Goal: Information Seeking & Learning: Find contact information

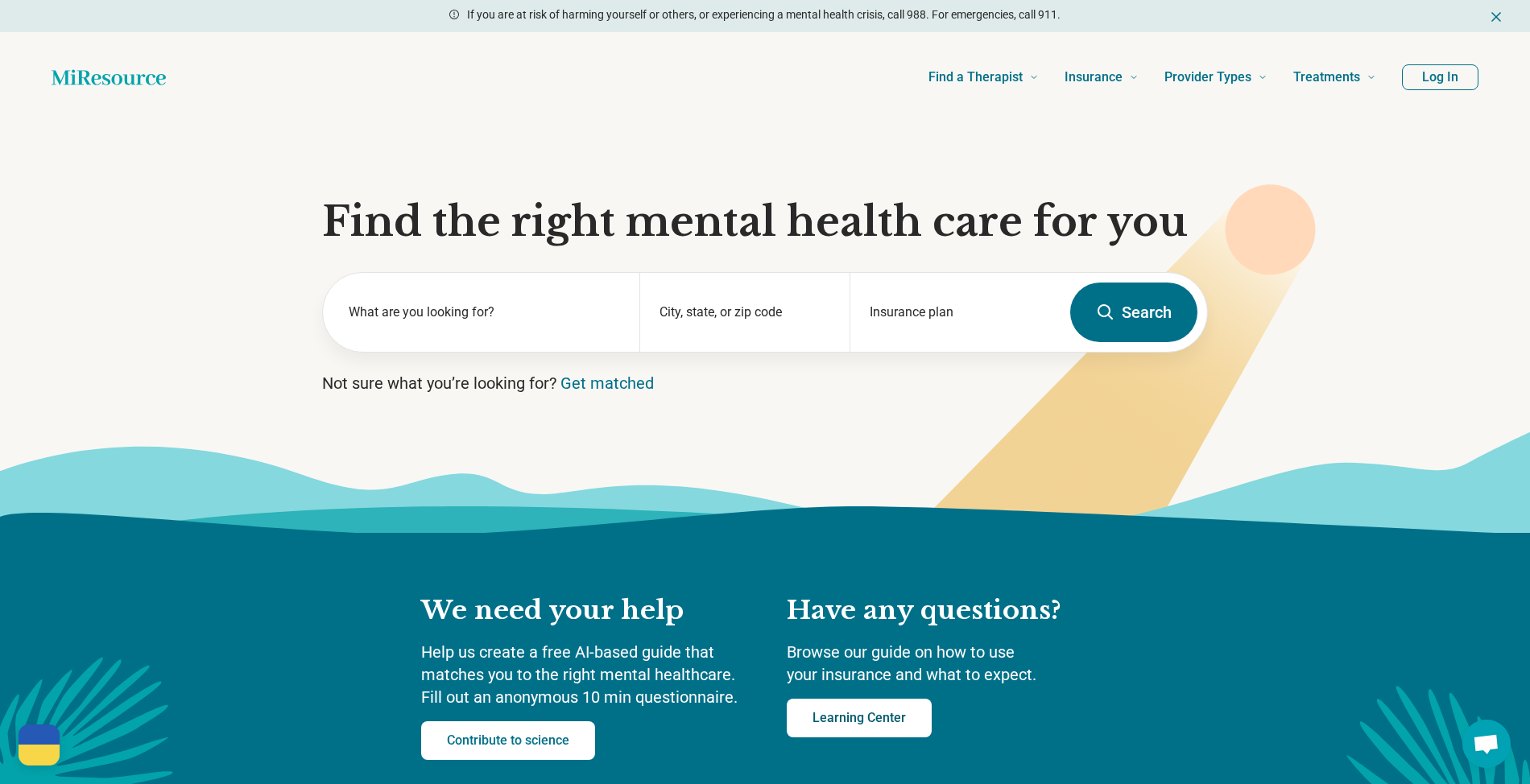
click at [862, 729] on link "Learning Center" at bounding box center [859, 719] width 145 height 39
click at [716, 306] on div "City, state, or zip code" at bounding box center [745, 313] width 211 height 79
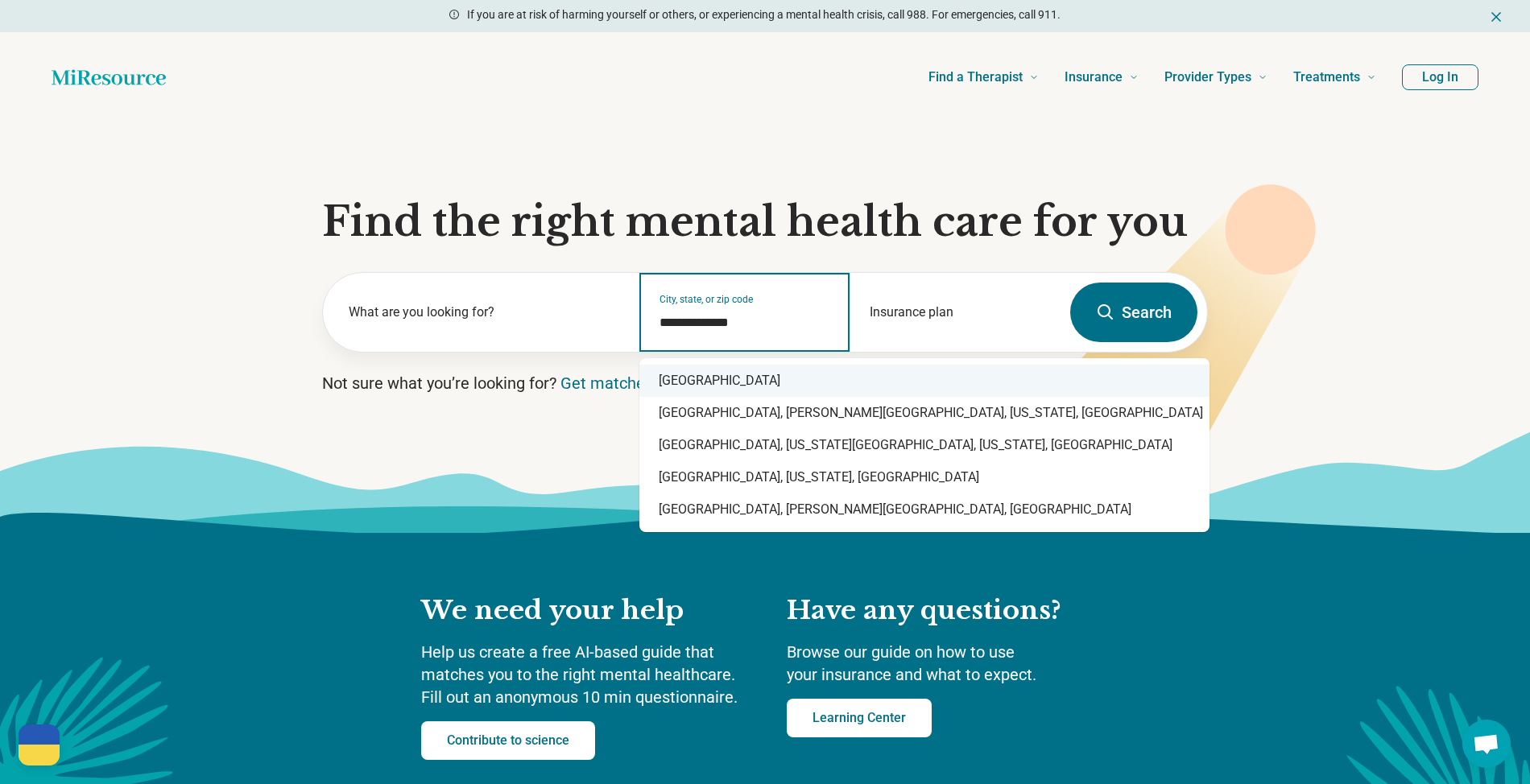
click at [745, 365] on div "United States" at bounding box center [924, 381] width 570 height 32
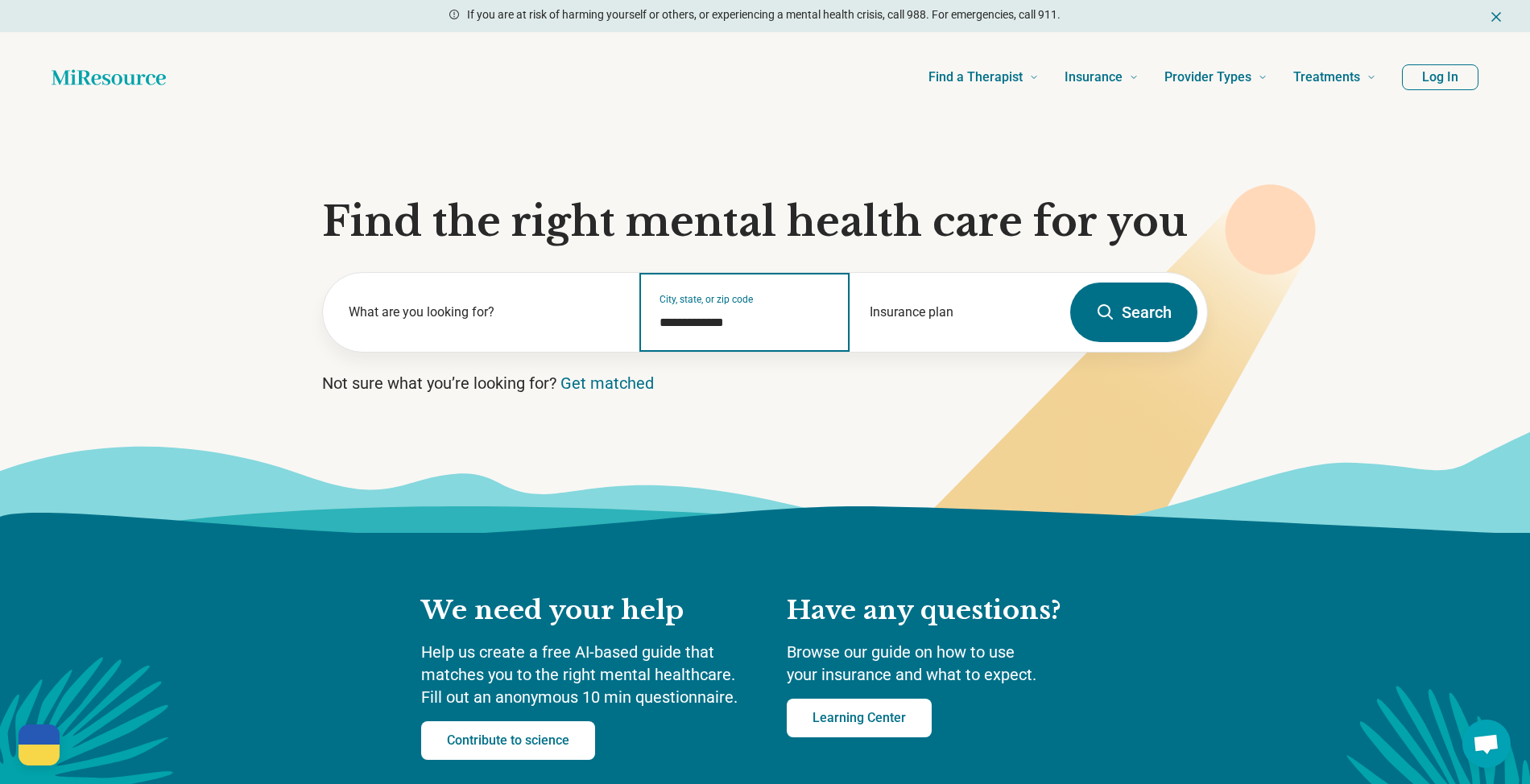
type input "**********"
click at [1102, 315] on icon at bounding box center [1105, 311] width 15 height 15
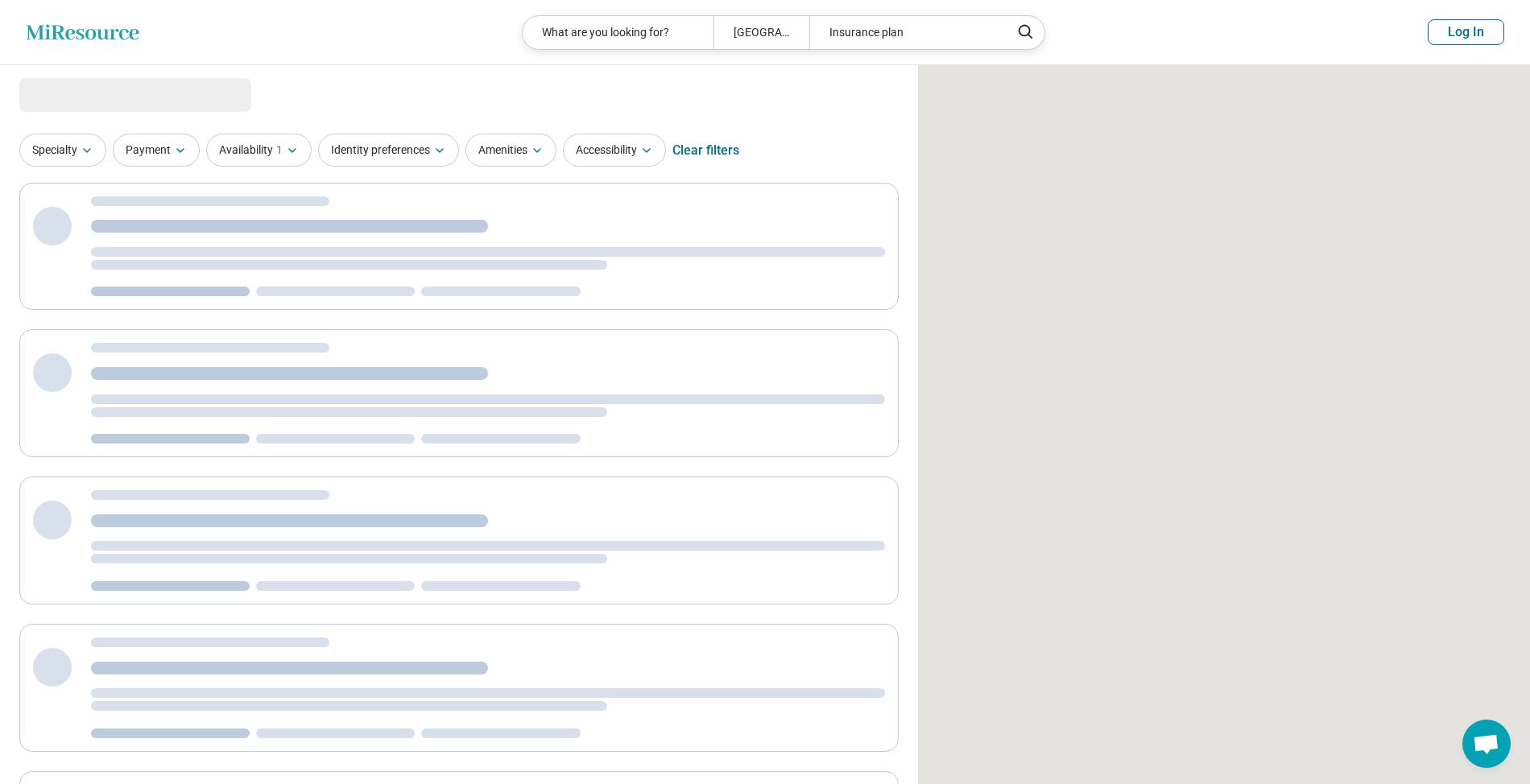
select select "***"
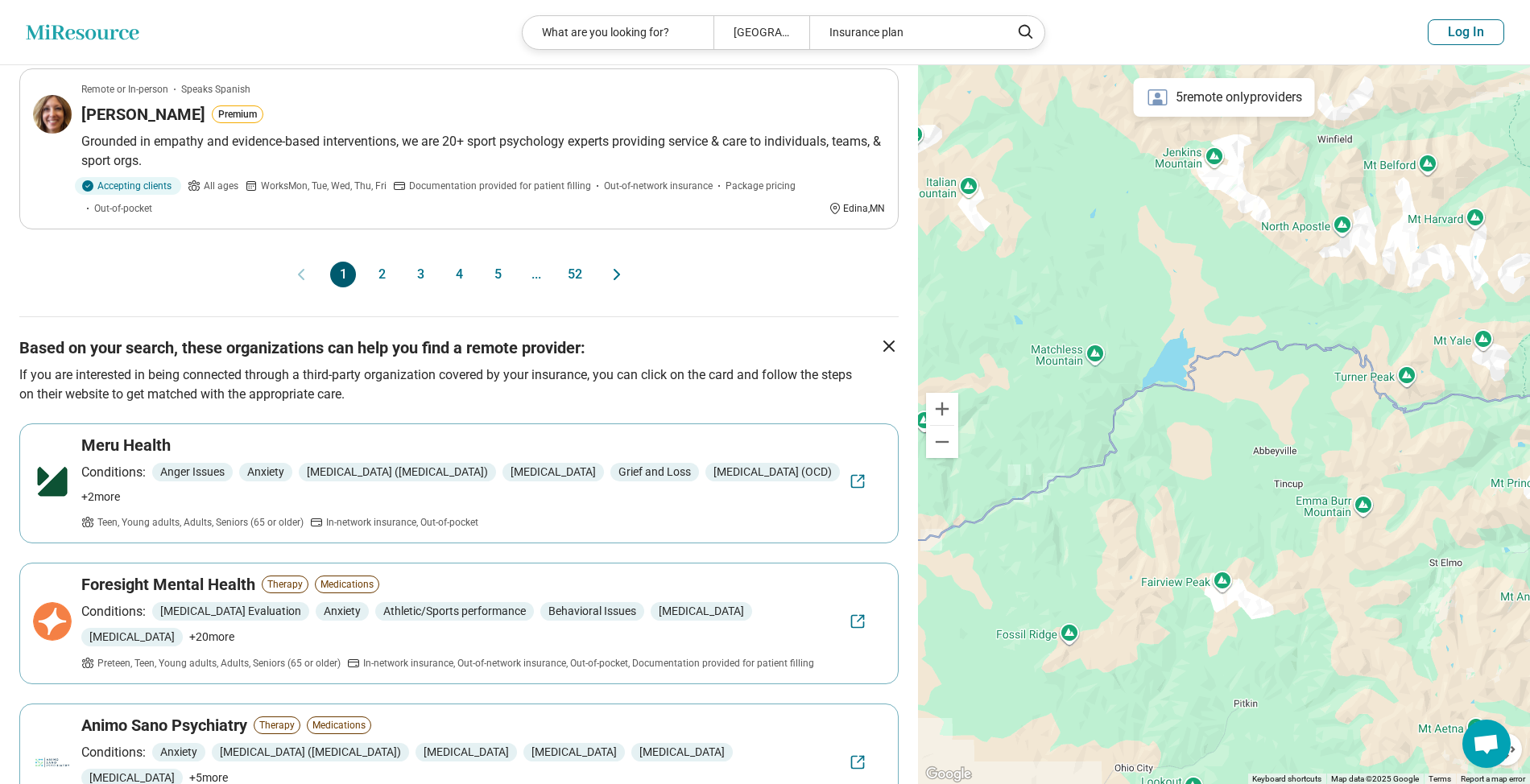
scroll to position [1503, 0]
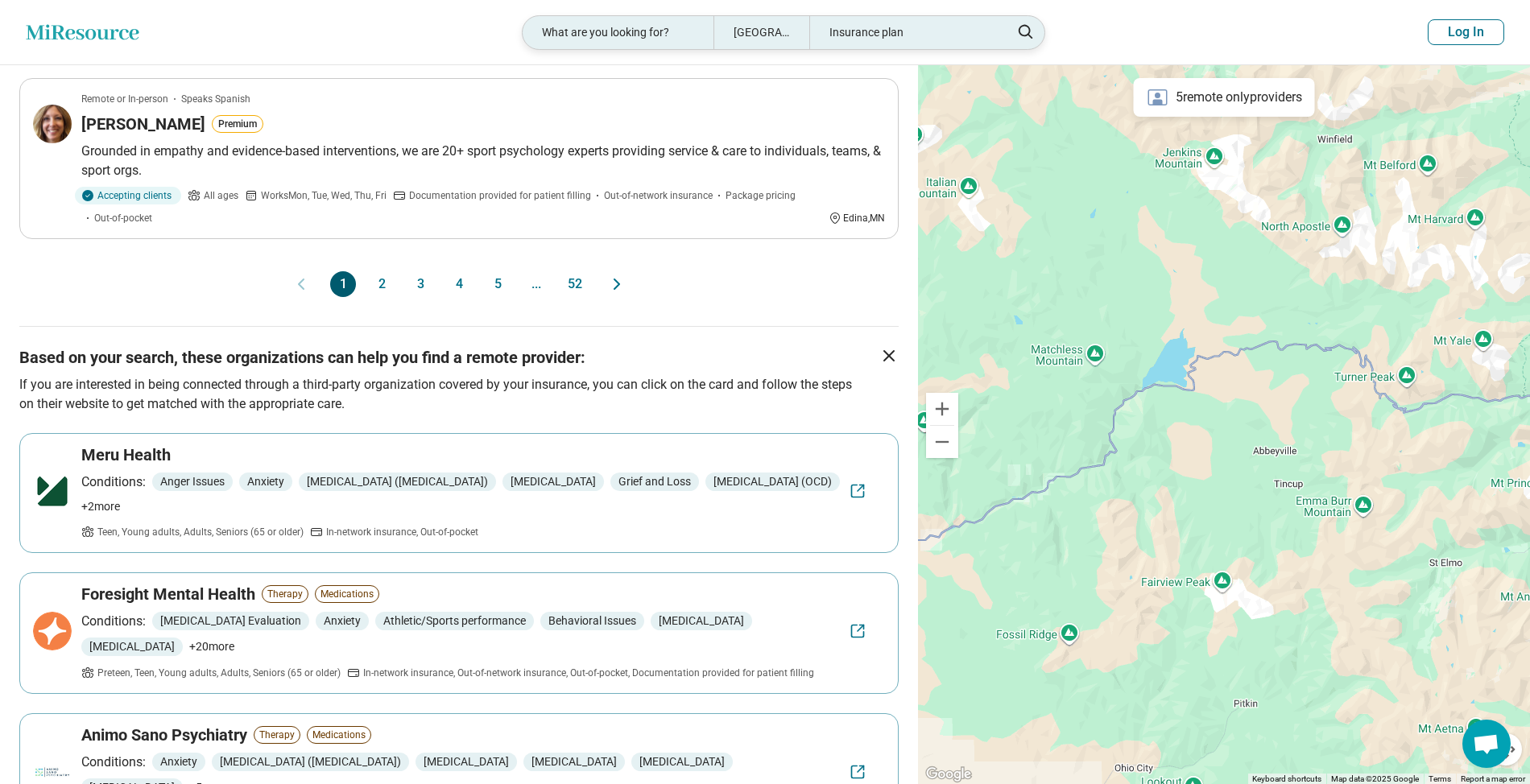
click at [585, 37] on div "What are you looking for?" at bounding box center [618, 32] width 191 height 33
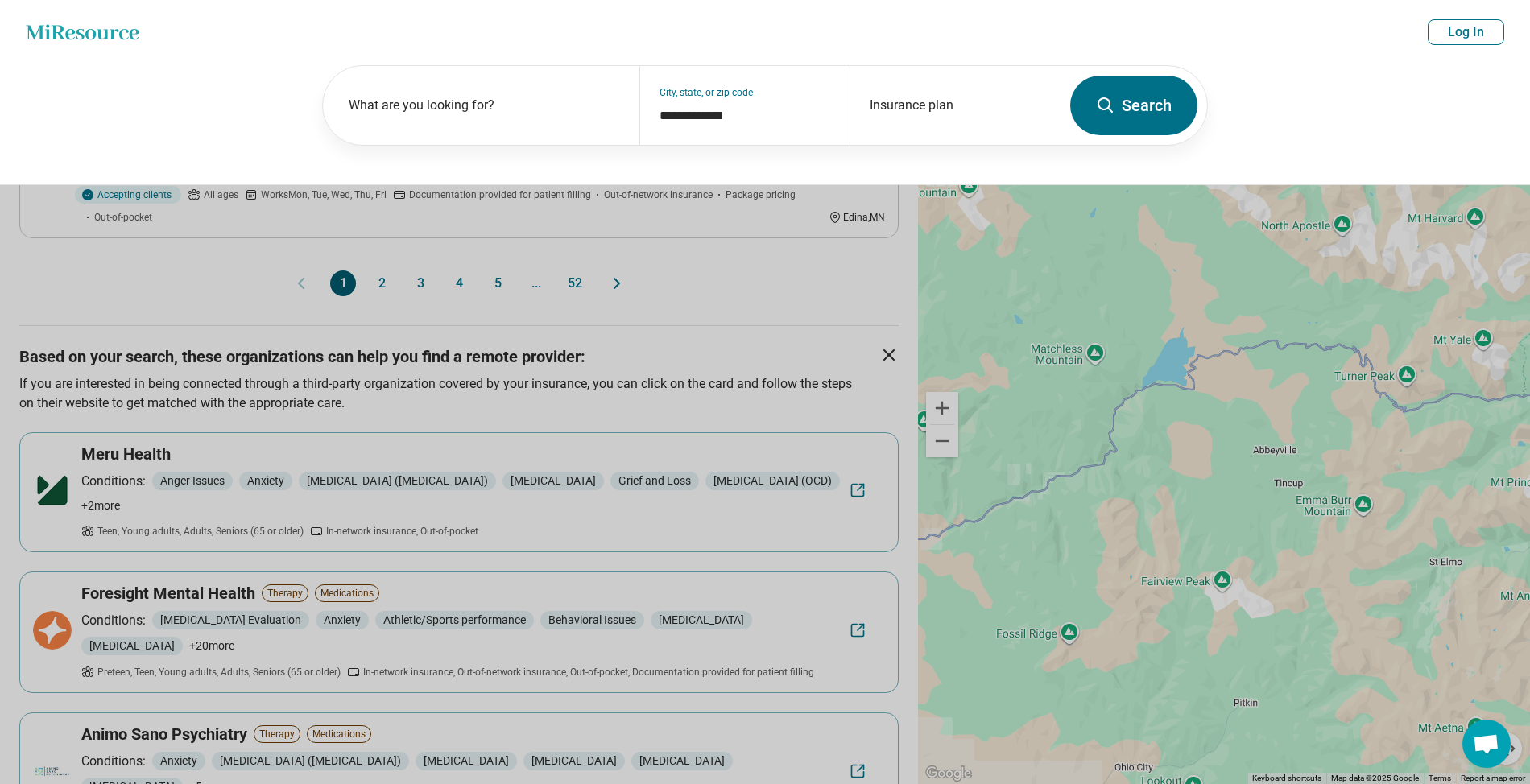
scroll to position [1502, 0]
click at [488, 109] on label "What are you looking for?" at bounding box center [484, 106] width 272 height 19
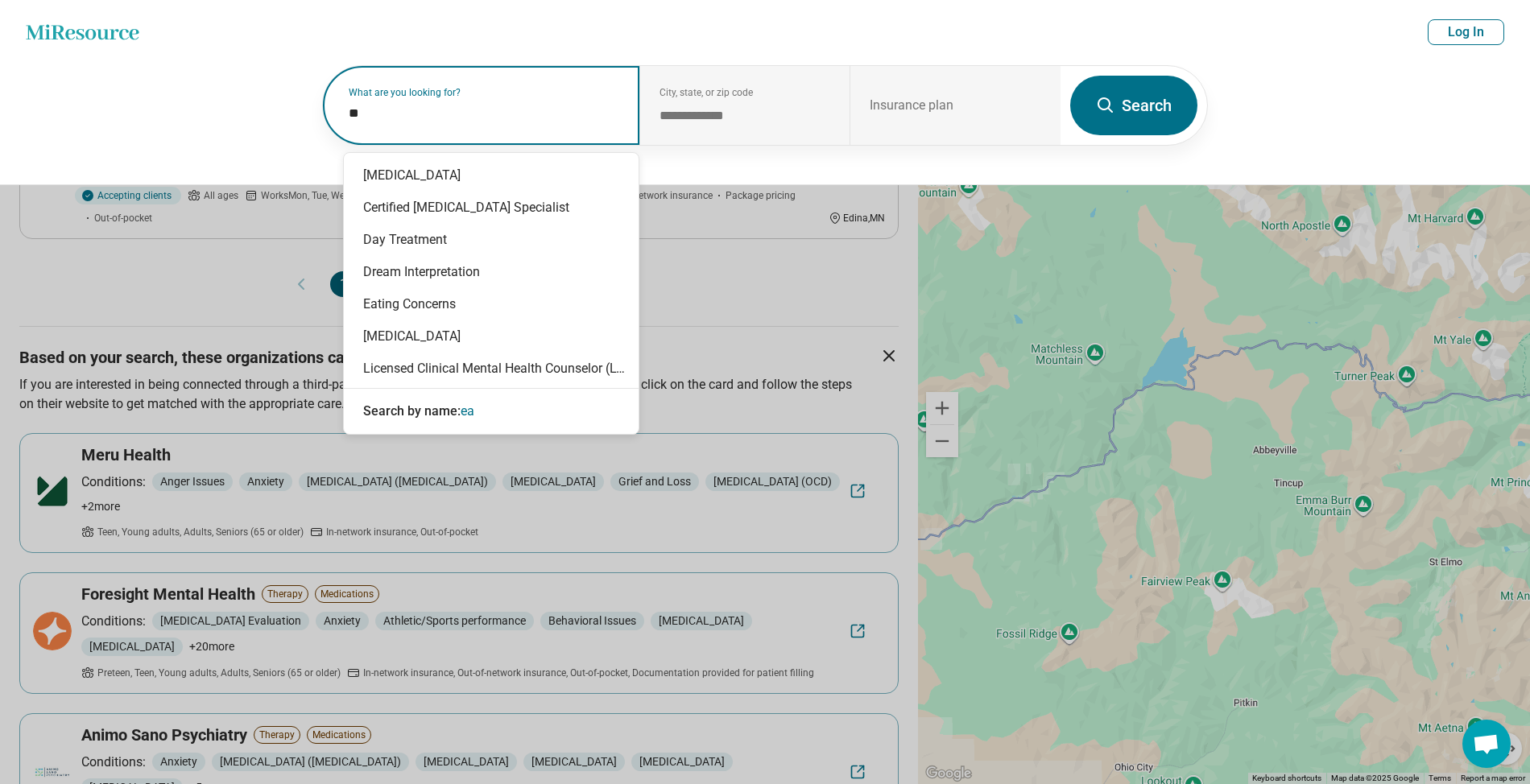
type input "**"
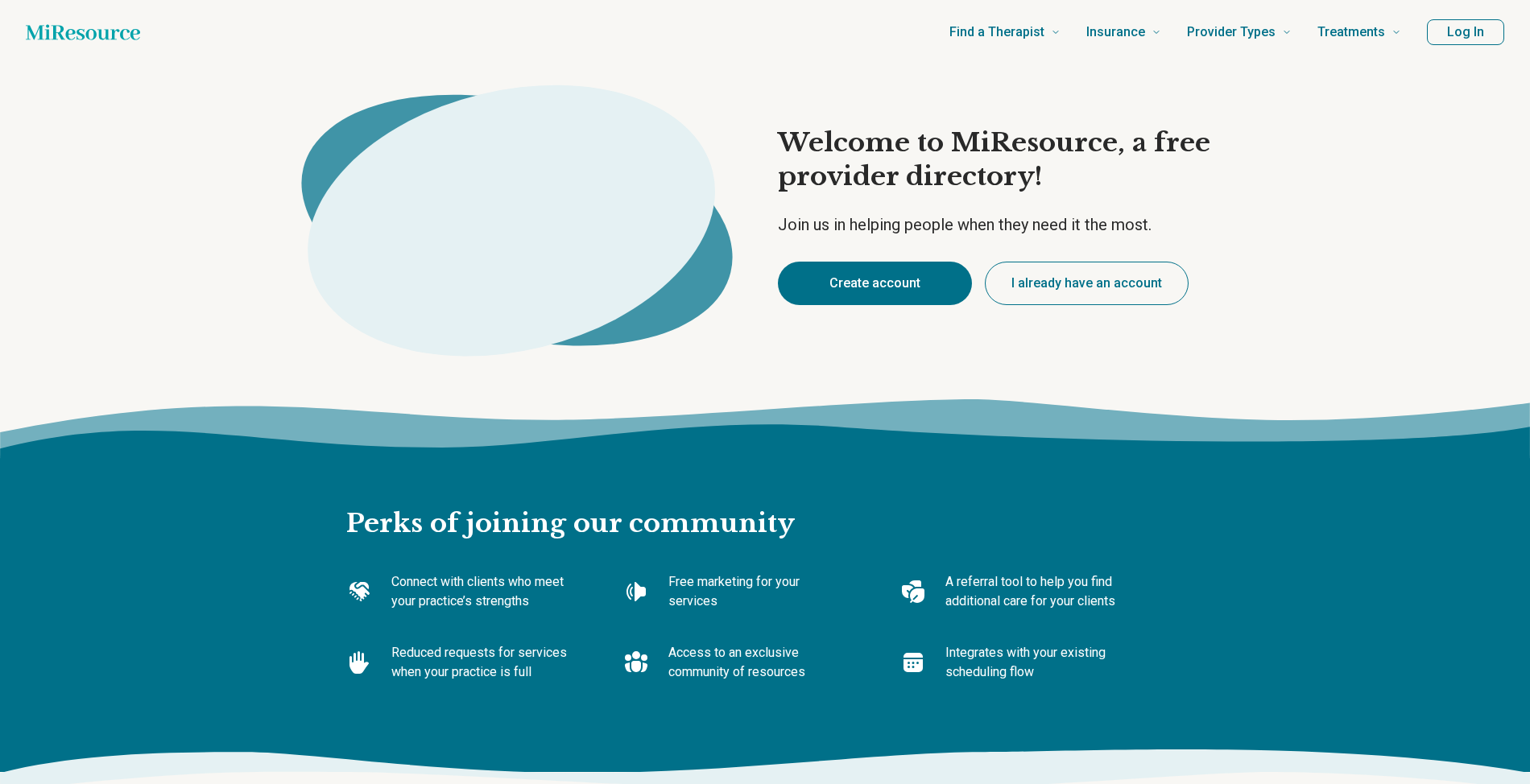
type textarea "*"
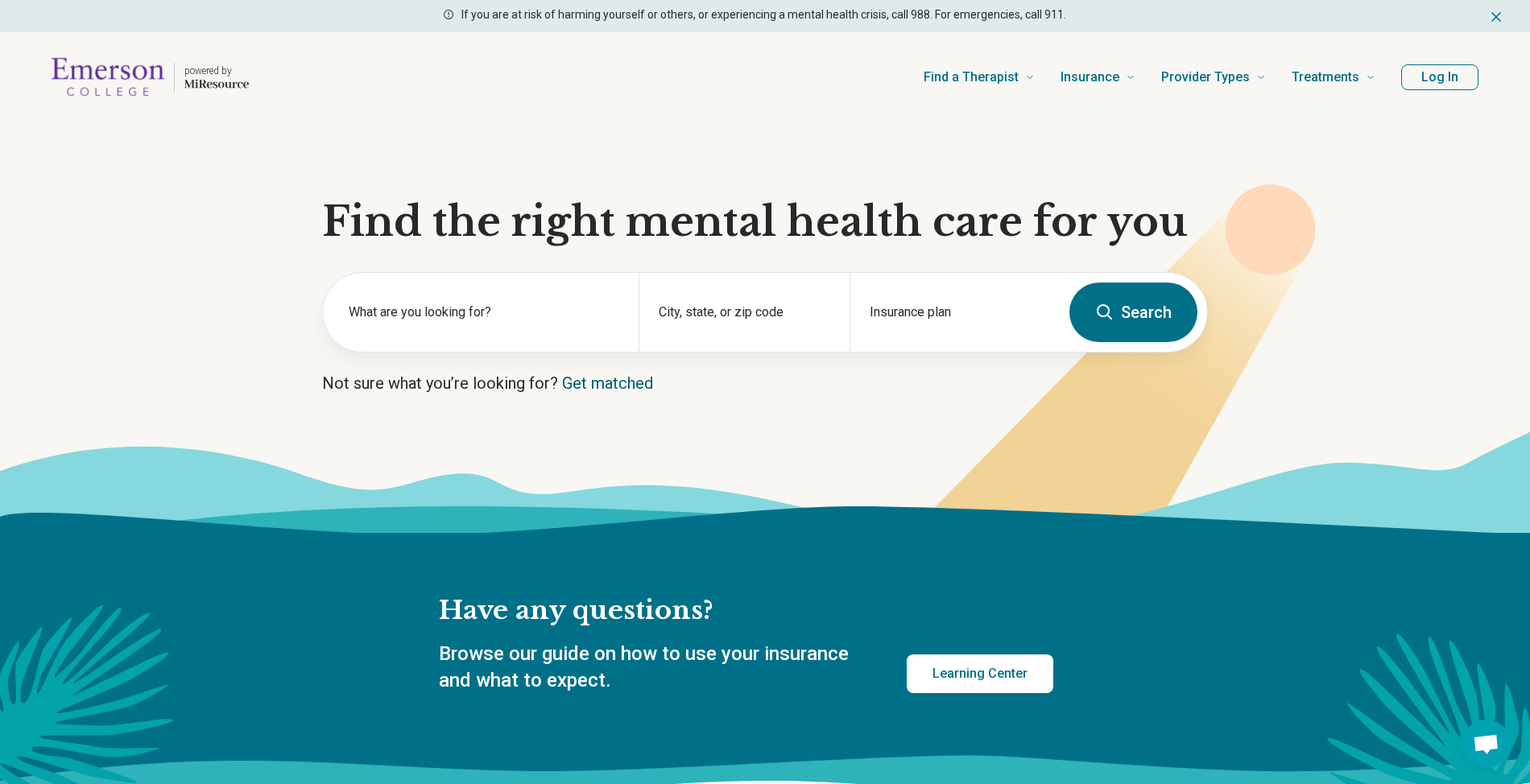
click at [604, 381] on link "Get matched" at bounding box center [607, 383] width 91 height 19
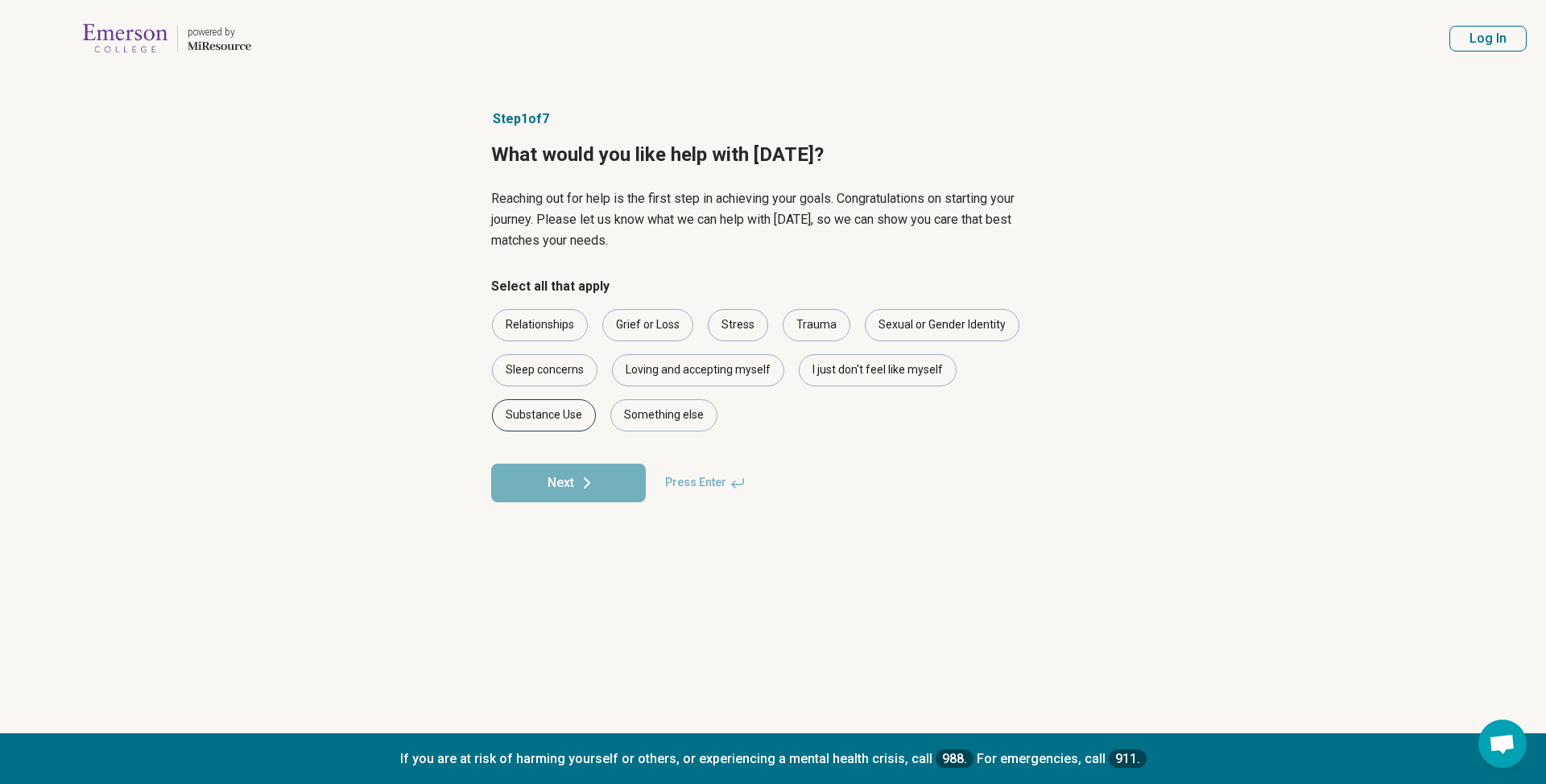
click at [575, 399] on div "Substance Use" at bounding box center [544, 415] width 103 height 32
click at [583, 487] on icon at bounding box center [587, 483] width 19 height 19
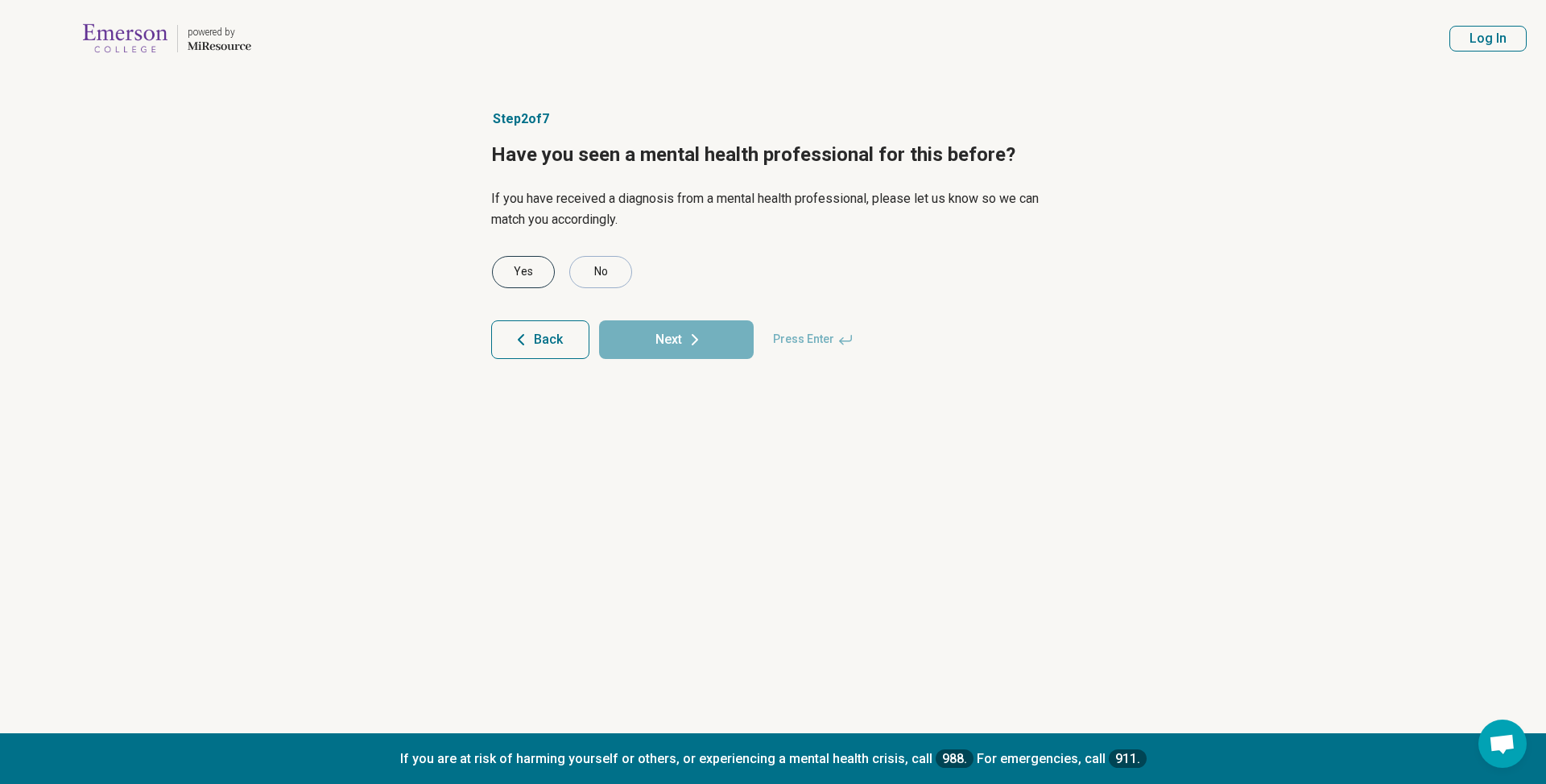
click at [517, 271] on div "Yes" at bounding box center [524, 272] width 63 height 32
click at [677, 349] on button "Next" at bounding box center [676, 339] width 154 height 39
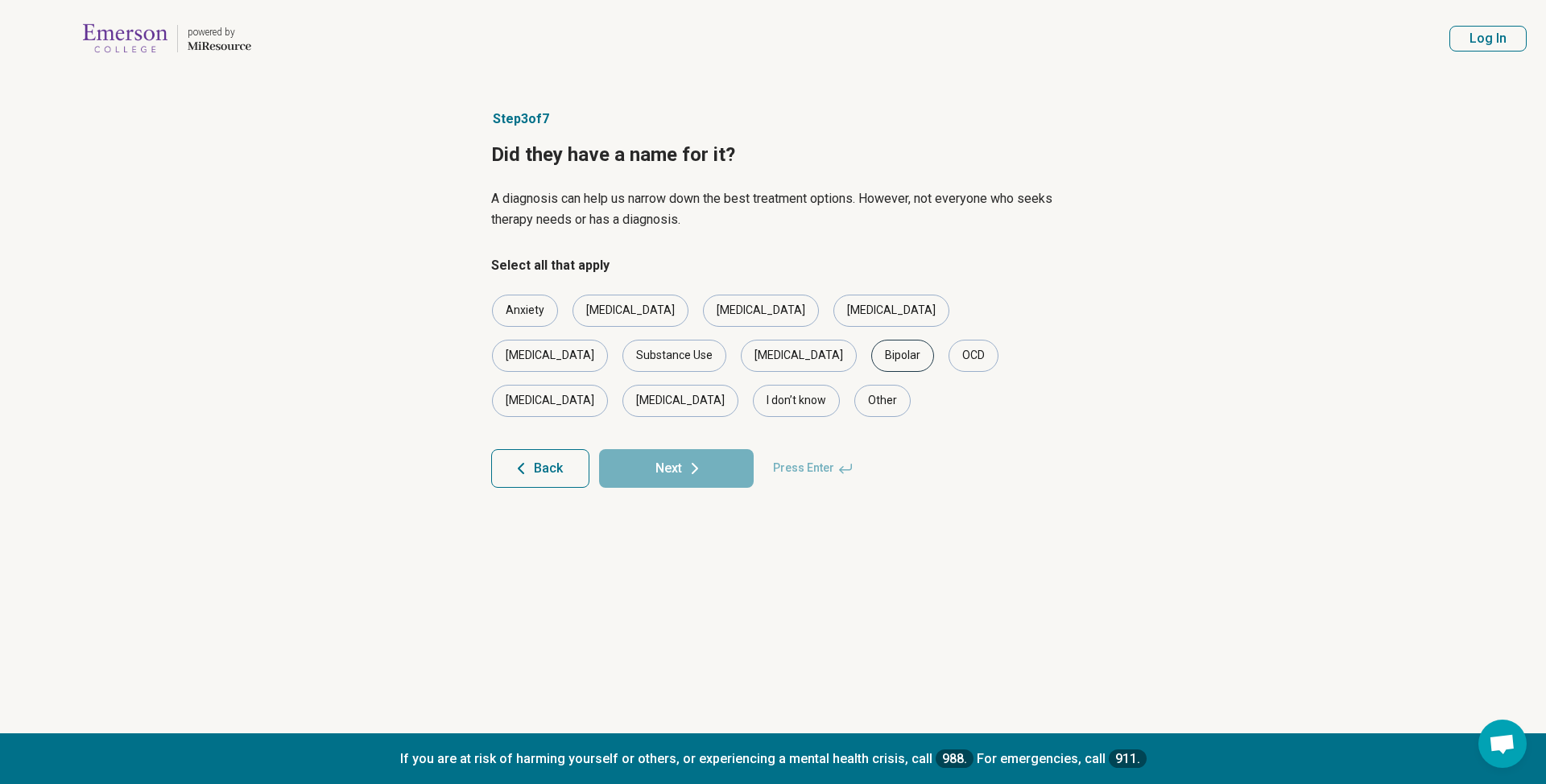
click at [872, 354] on div "Bipolar" at bounding box center [903, 356] width 63 height 32
click at [668, 449] on button "Next" at bounding box center [676, 469] width 154 height 39
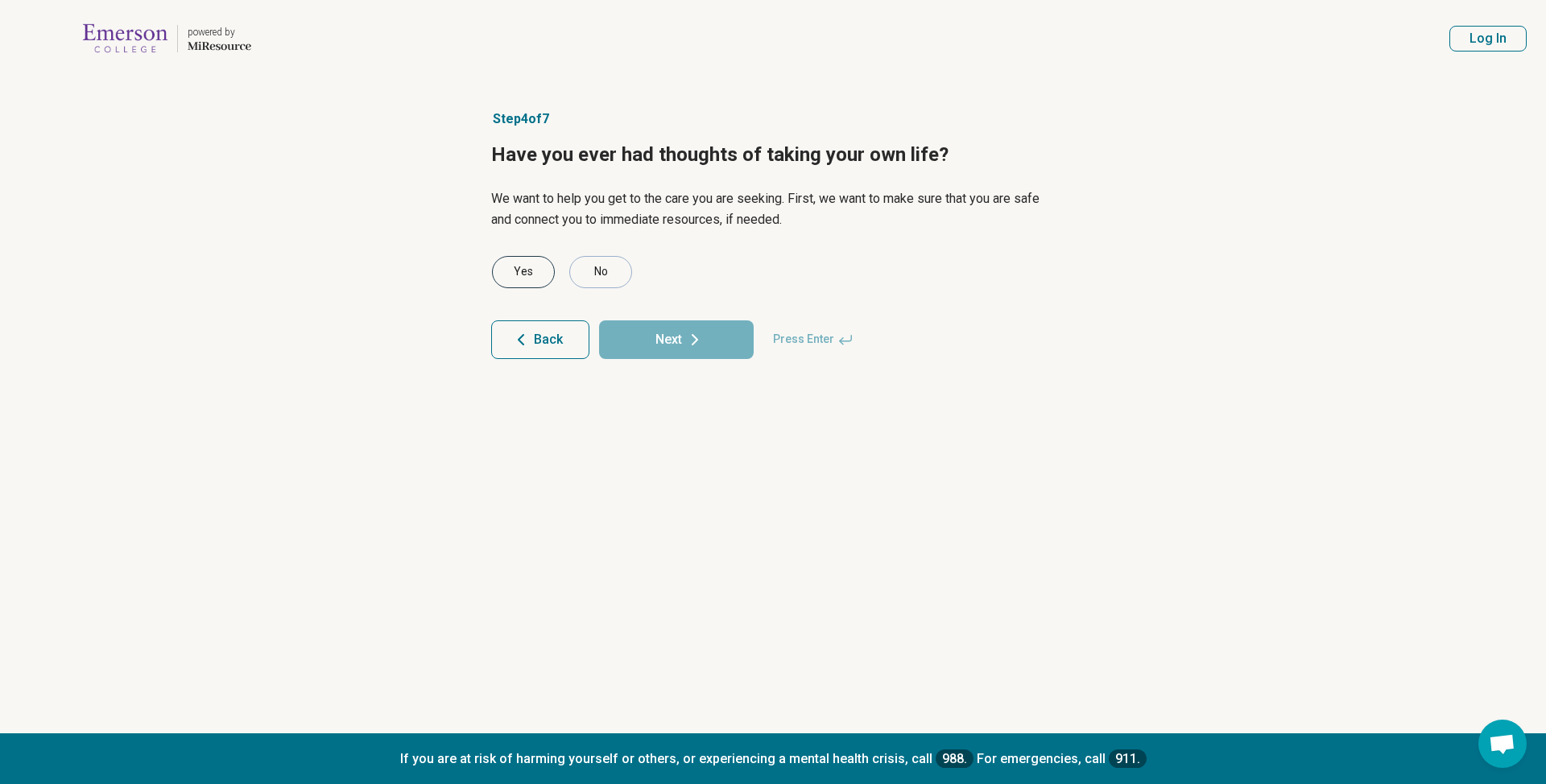
click at [533, 269] on div "Yes" at bounding box center [524, 272] width 63 height 32
click at [652, 342] on button "Next" at bounding box center [676, 339] width 154 height 39
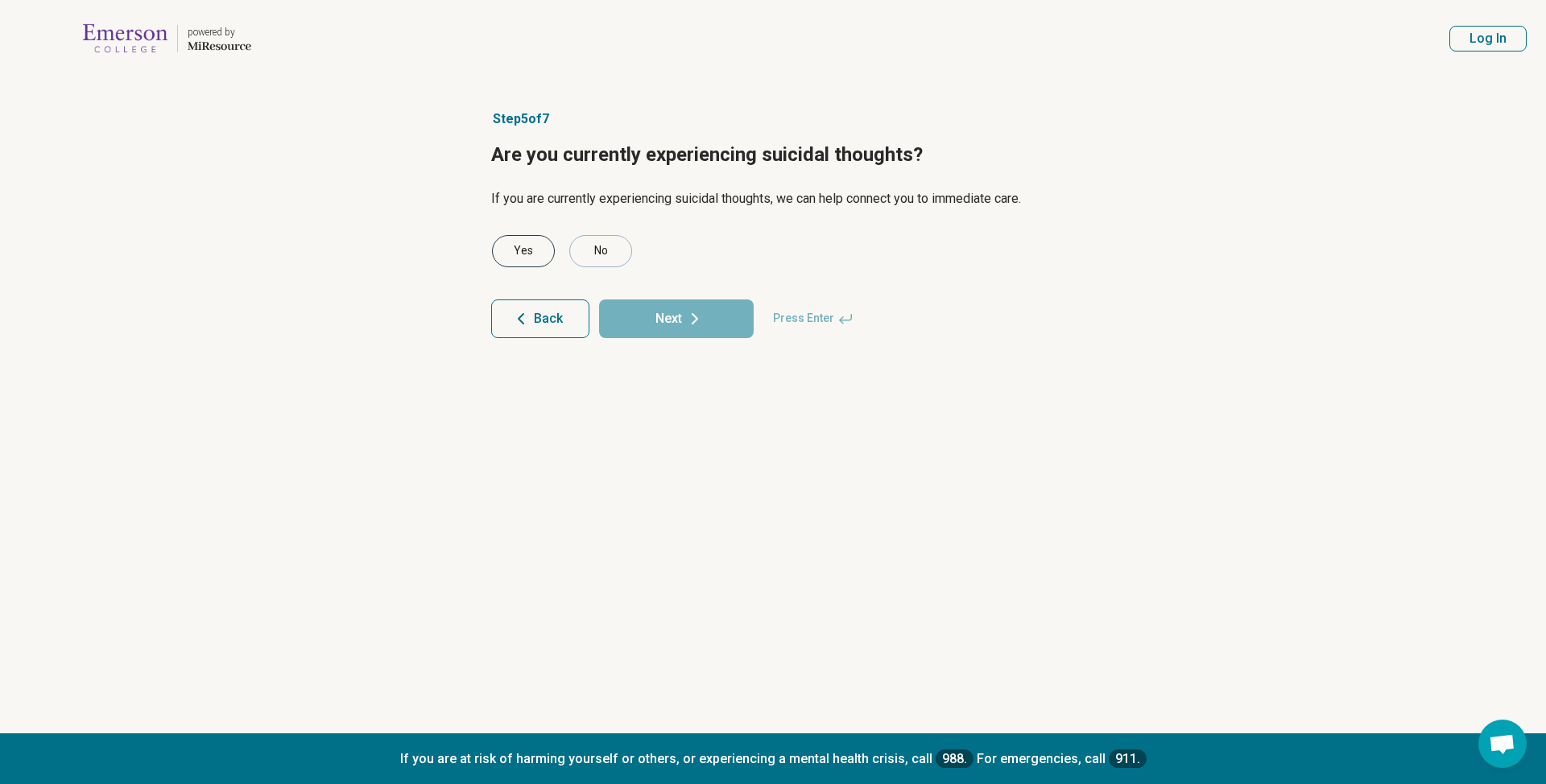
click at [538, 242] on div "Yes" at bounding box center [524, 251] width 63 height 32
click at [655, 313] on button "Next" at bounding box center [676, 319] width 154 height 39
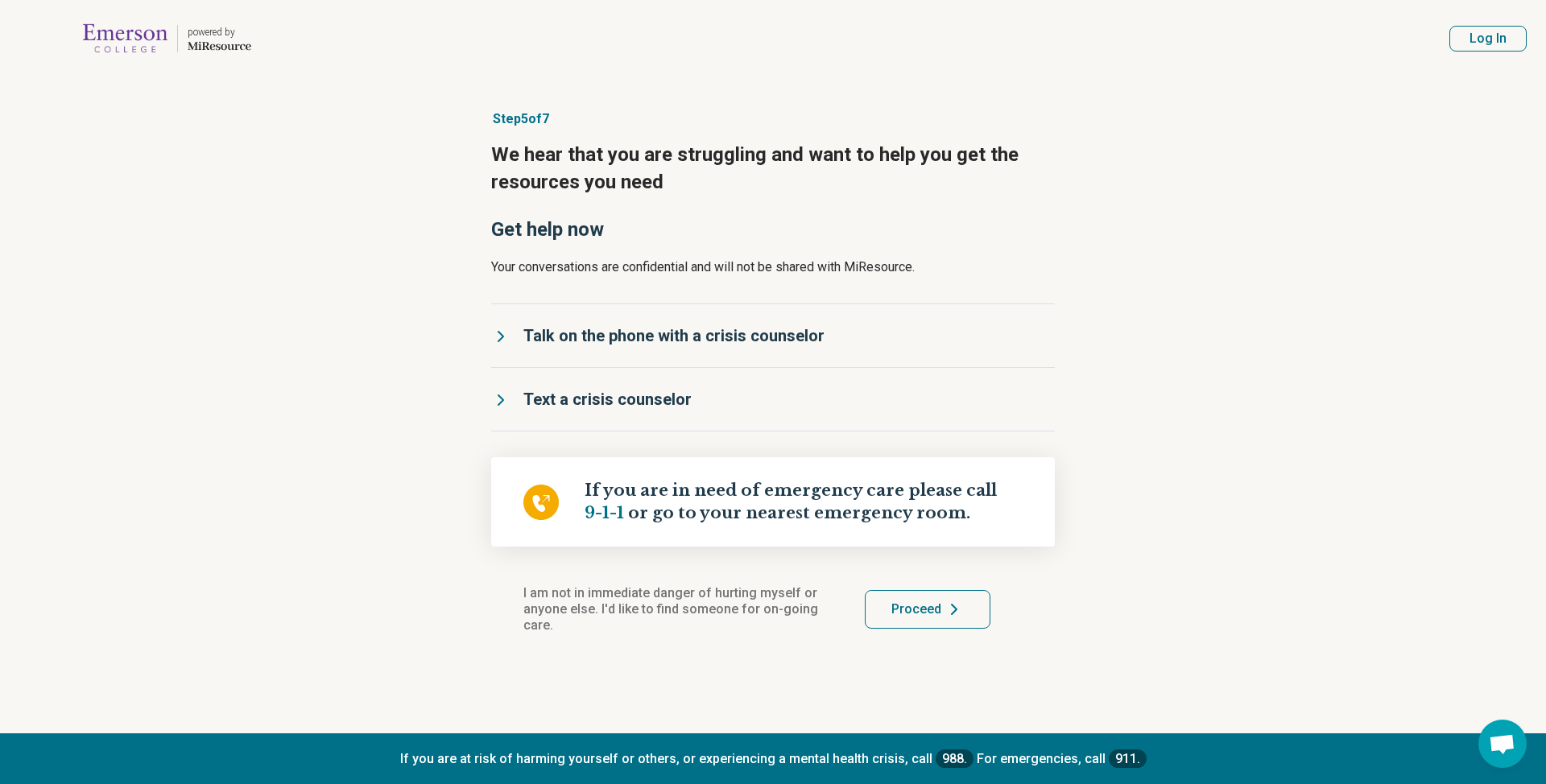
click at [684, 403] on div "Text a crisis counselor" at bounding box center [607, 399] width 168 height 24
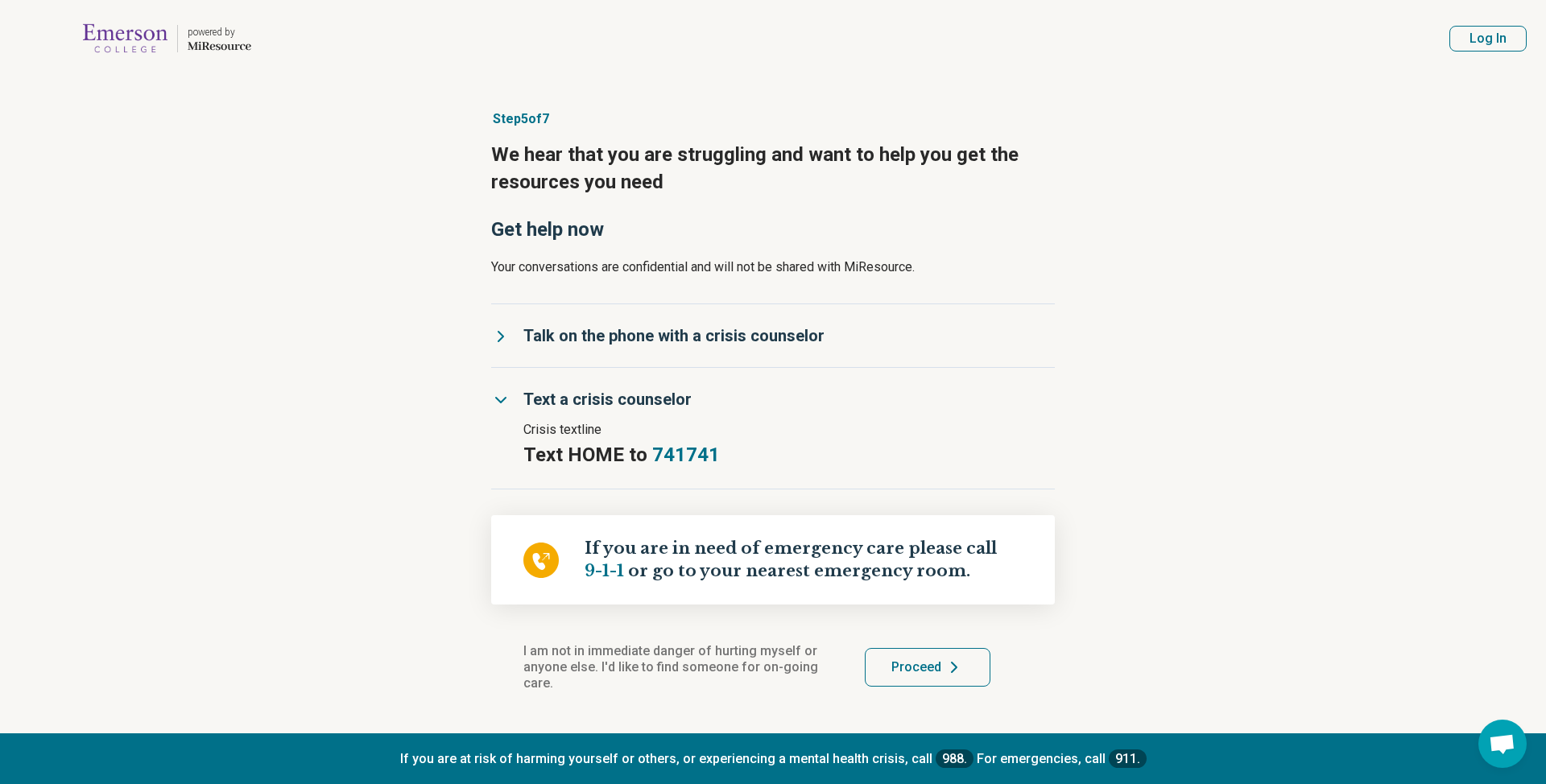
click at [736, 335] on div "Talk on the phone with a crisis counselor" at bounding box center [674, 335] width 302 height 24
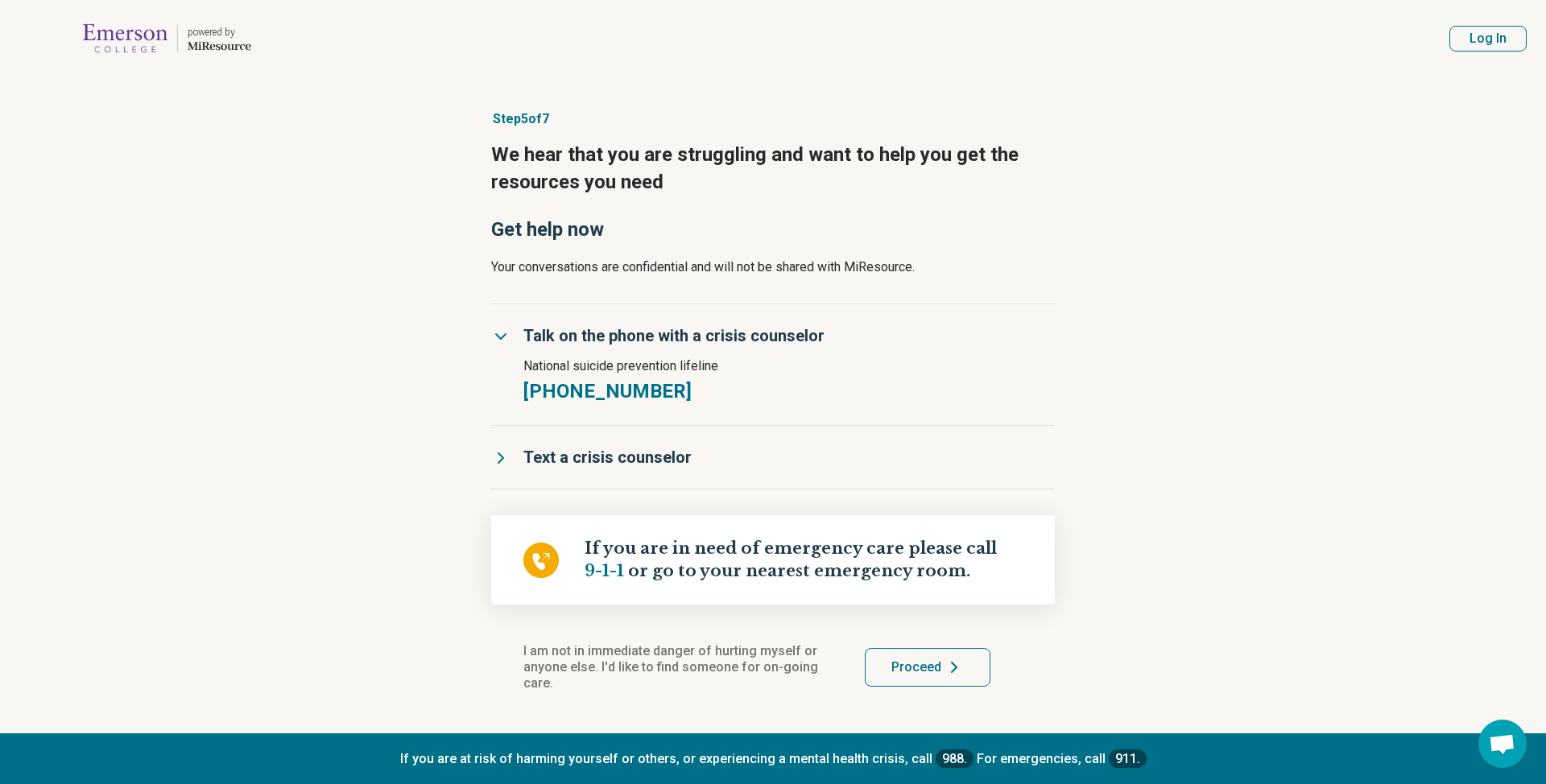
click at [657, 452] on div "Text a crisis counselor" at bounding box center [607, 457] width 168 height 24
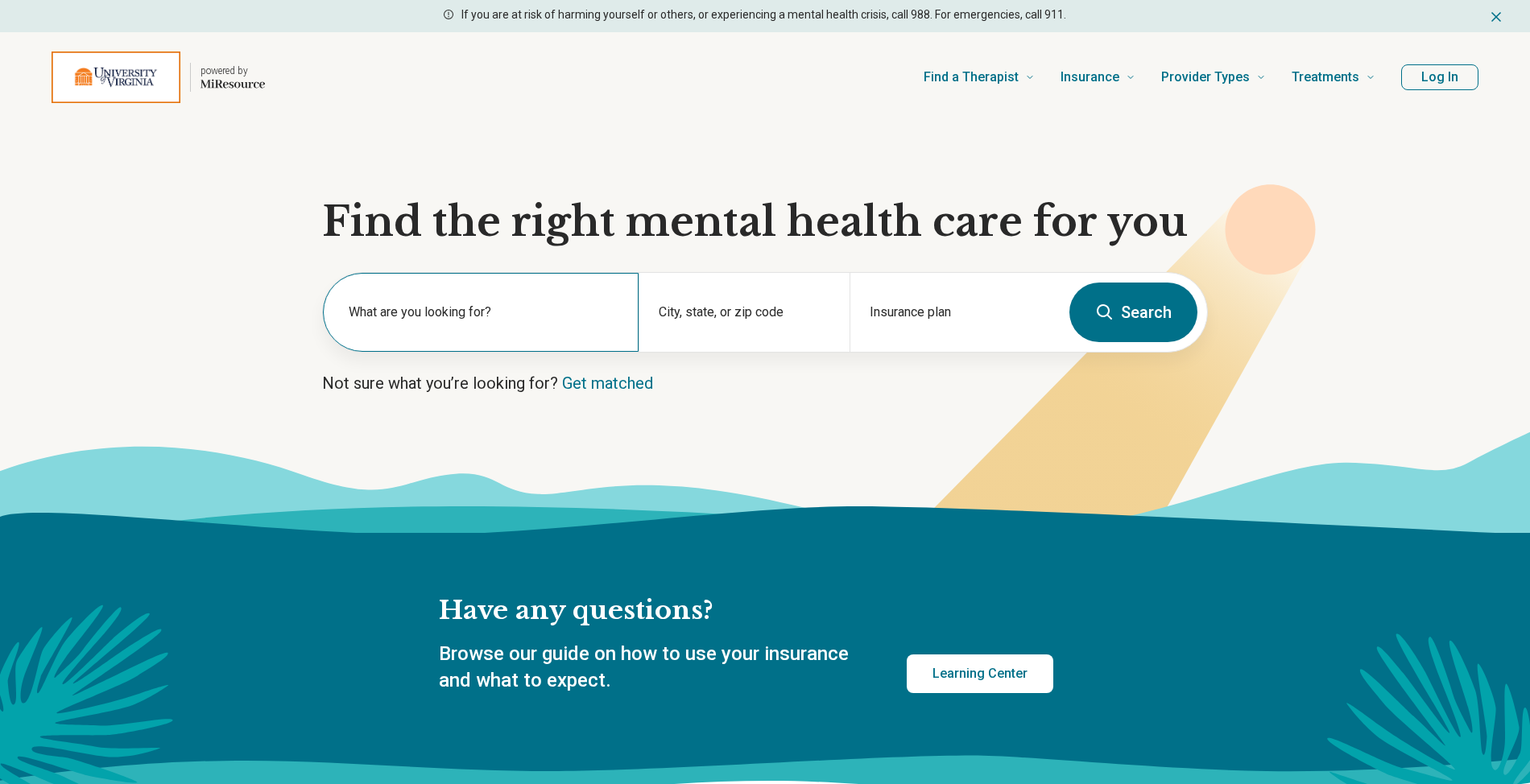
click at [455, 320] on label "What are you looking for?" at bounding box center [484, 313] width 271 height 19
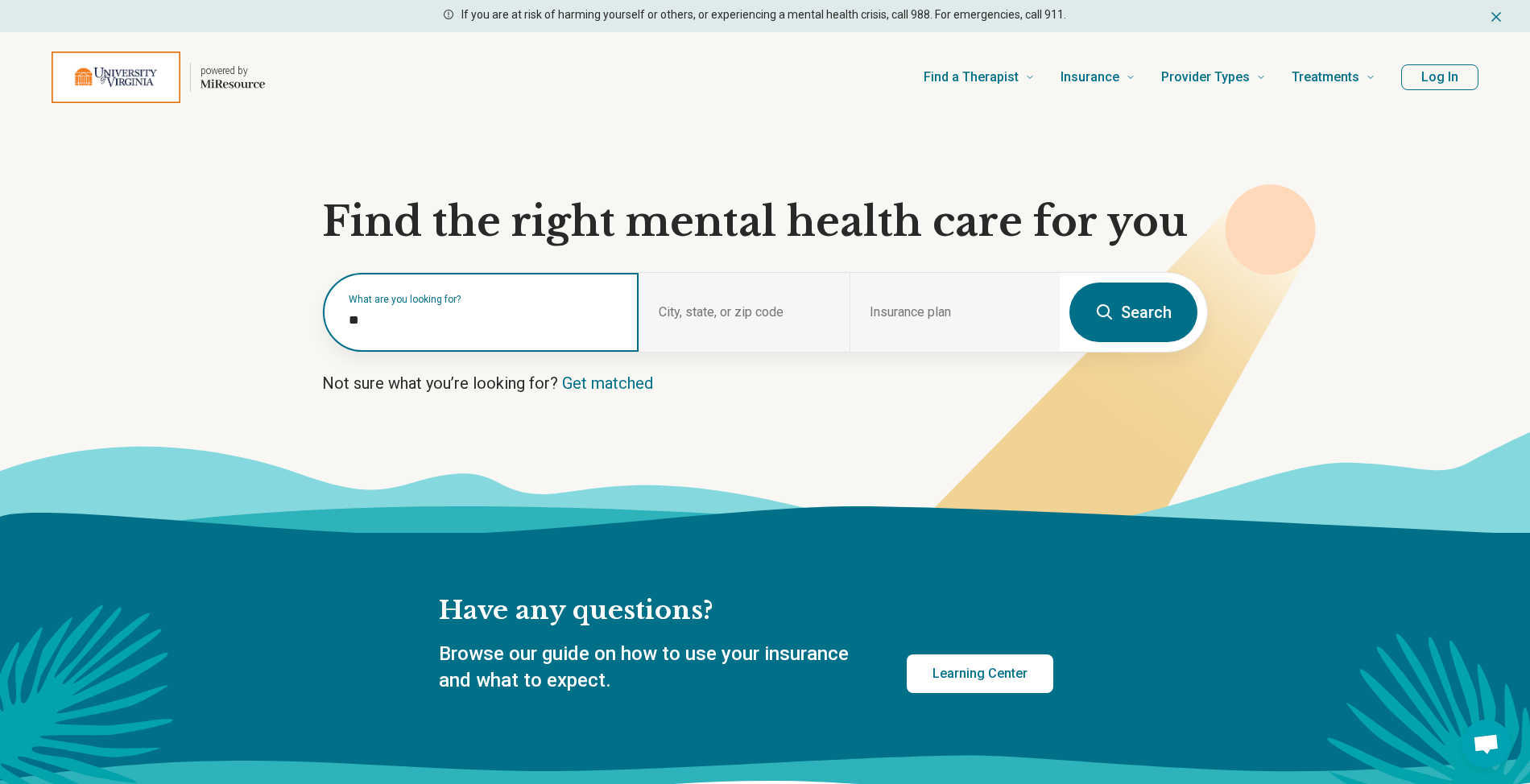
type input "***"
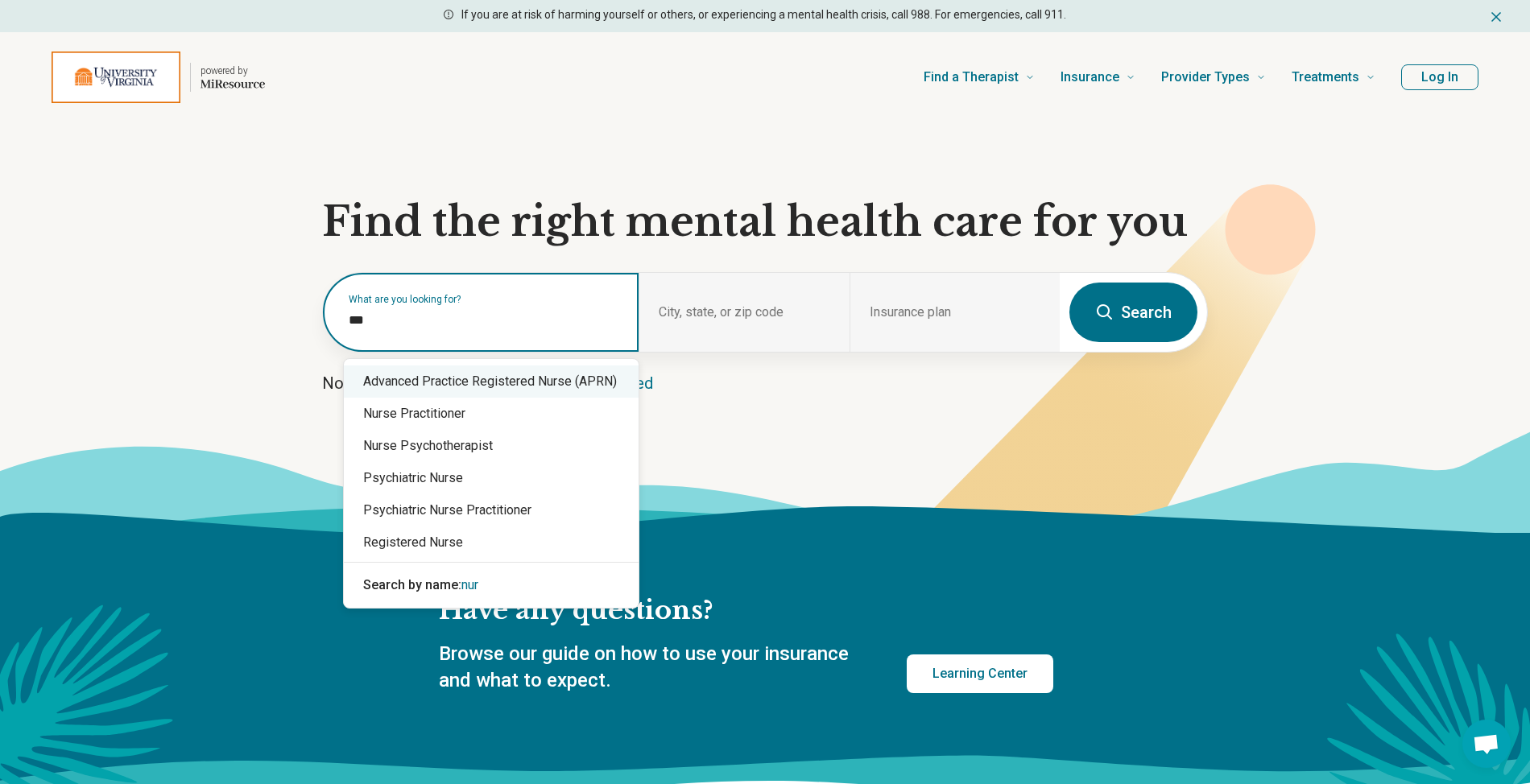
click at [544, 394] on div "Advanced Practice Registered Nurse (APRN)" at bounding box center [491, 381] width 295 height 32
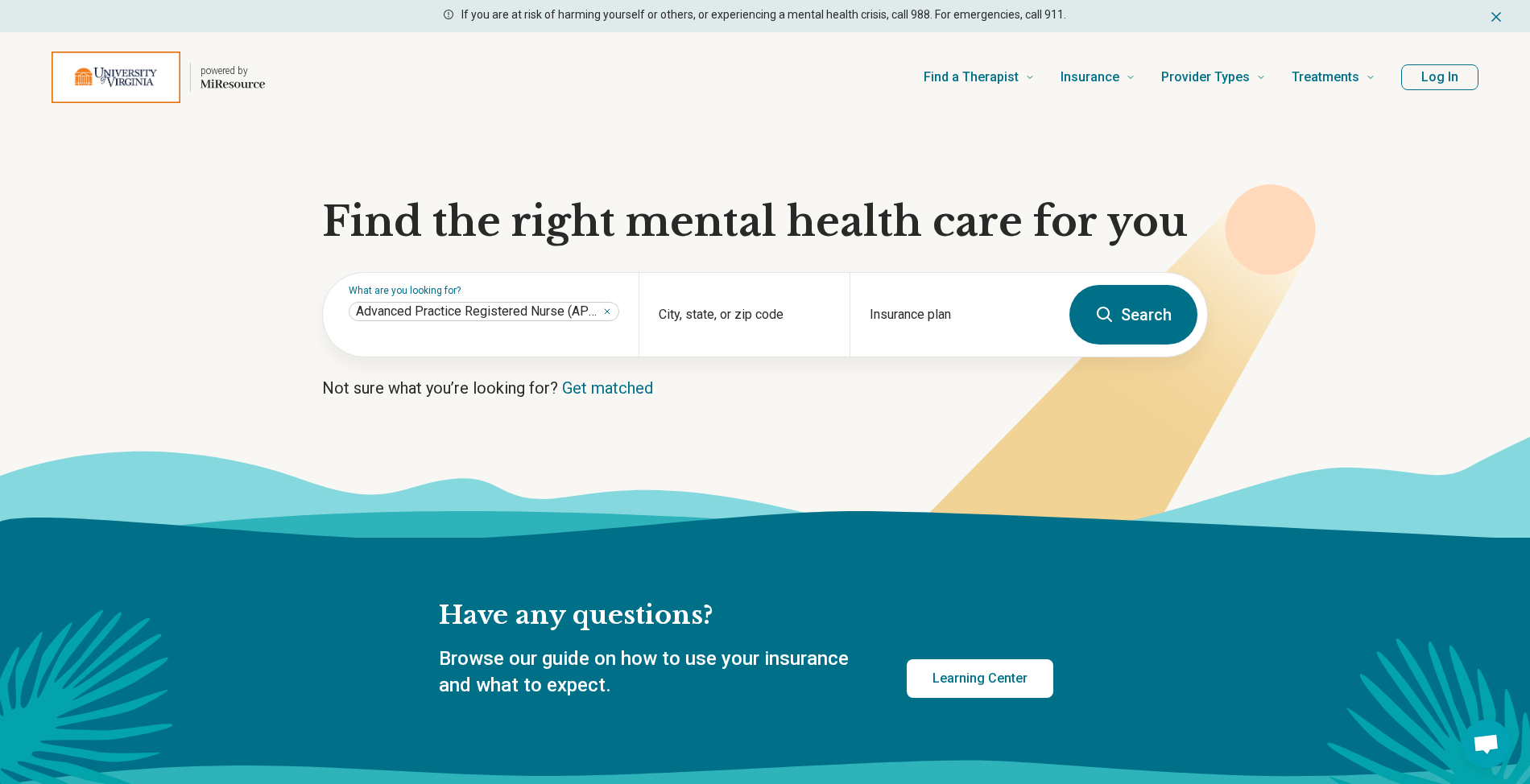
click at [1163, 315] on button "Search" at bounding box center [1134, 315] width 128 height 60
click at [761, 315] on input "City, state, or zip code" at bounding box center [744, 325] width 171 height 19
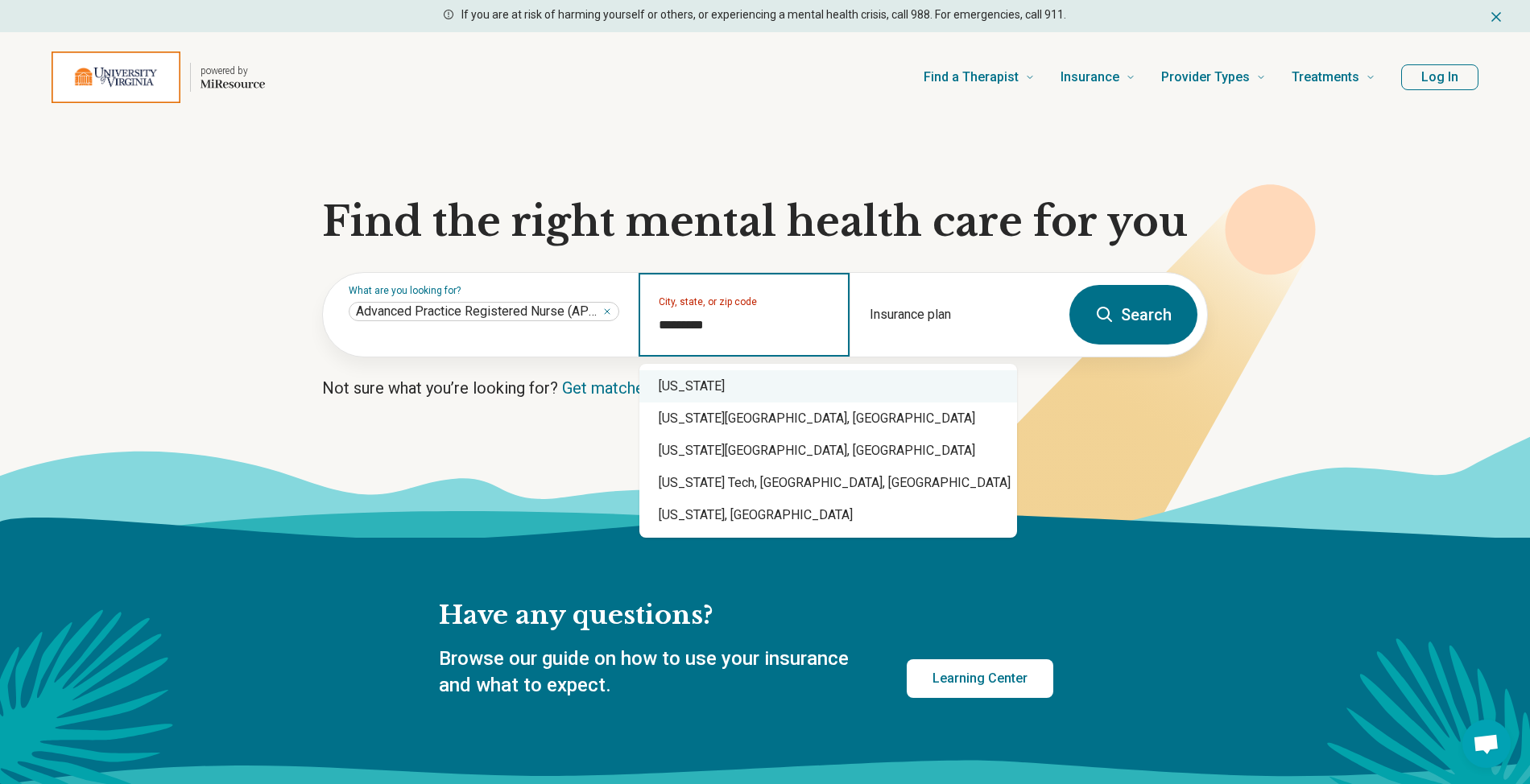
click at [695, 375] on div "Virginia" at bounding box center [828, 386] width 378 height 32
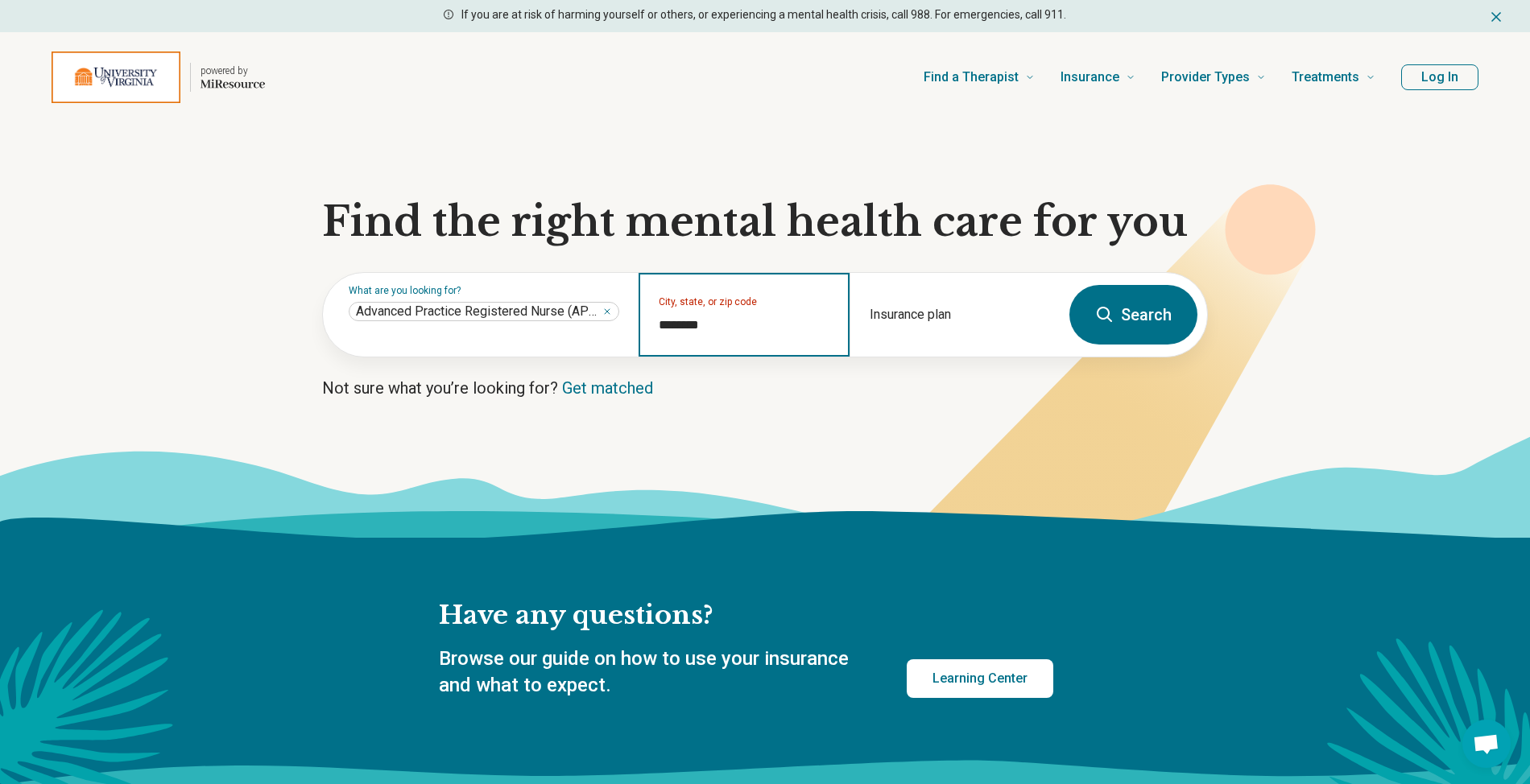
type input "********"
click at [1112, 328] on button "Search" at bounding box center [1134, 315] width 128 height 60
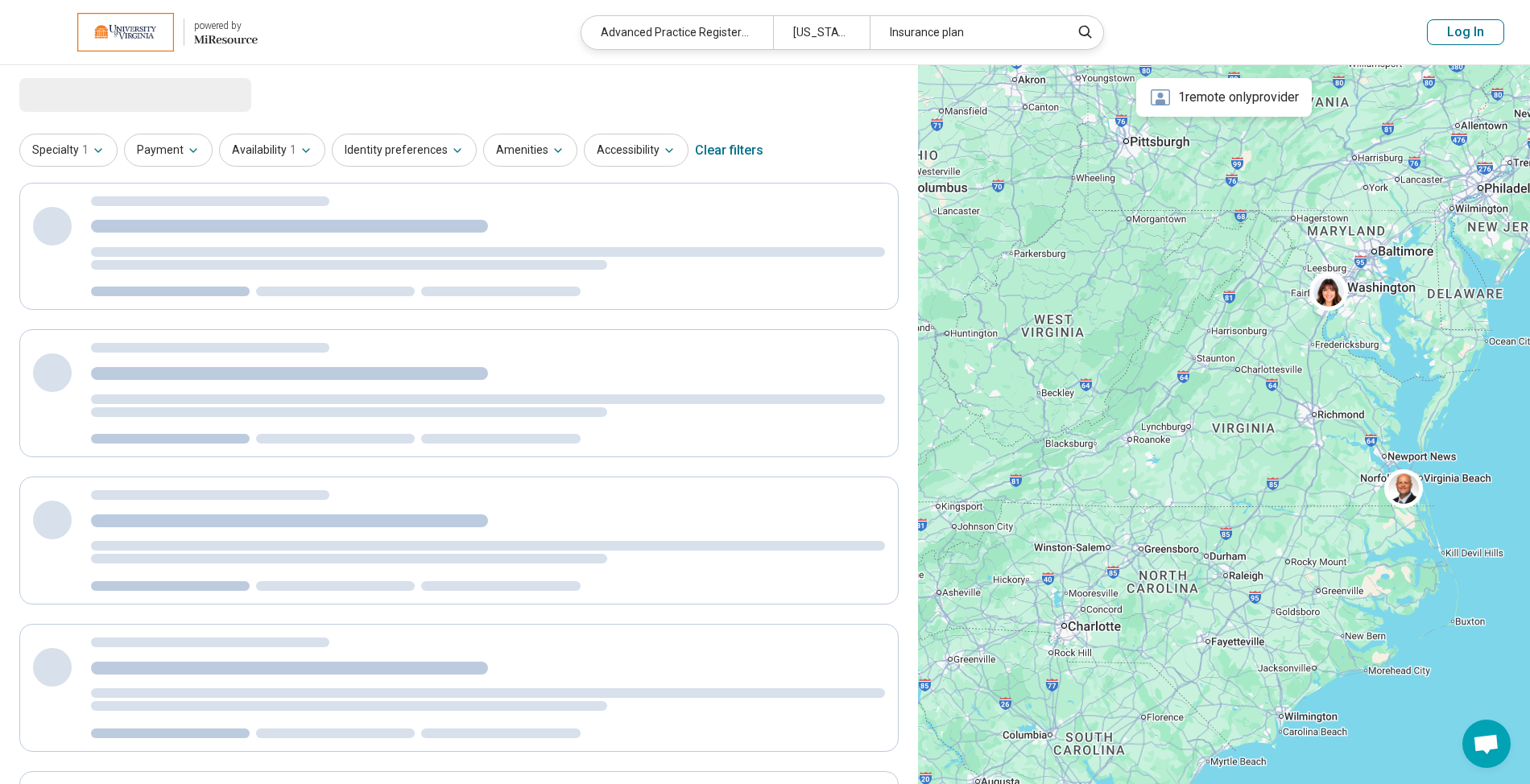
select select "***"
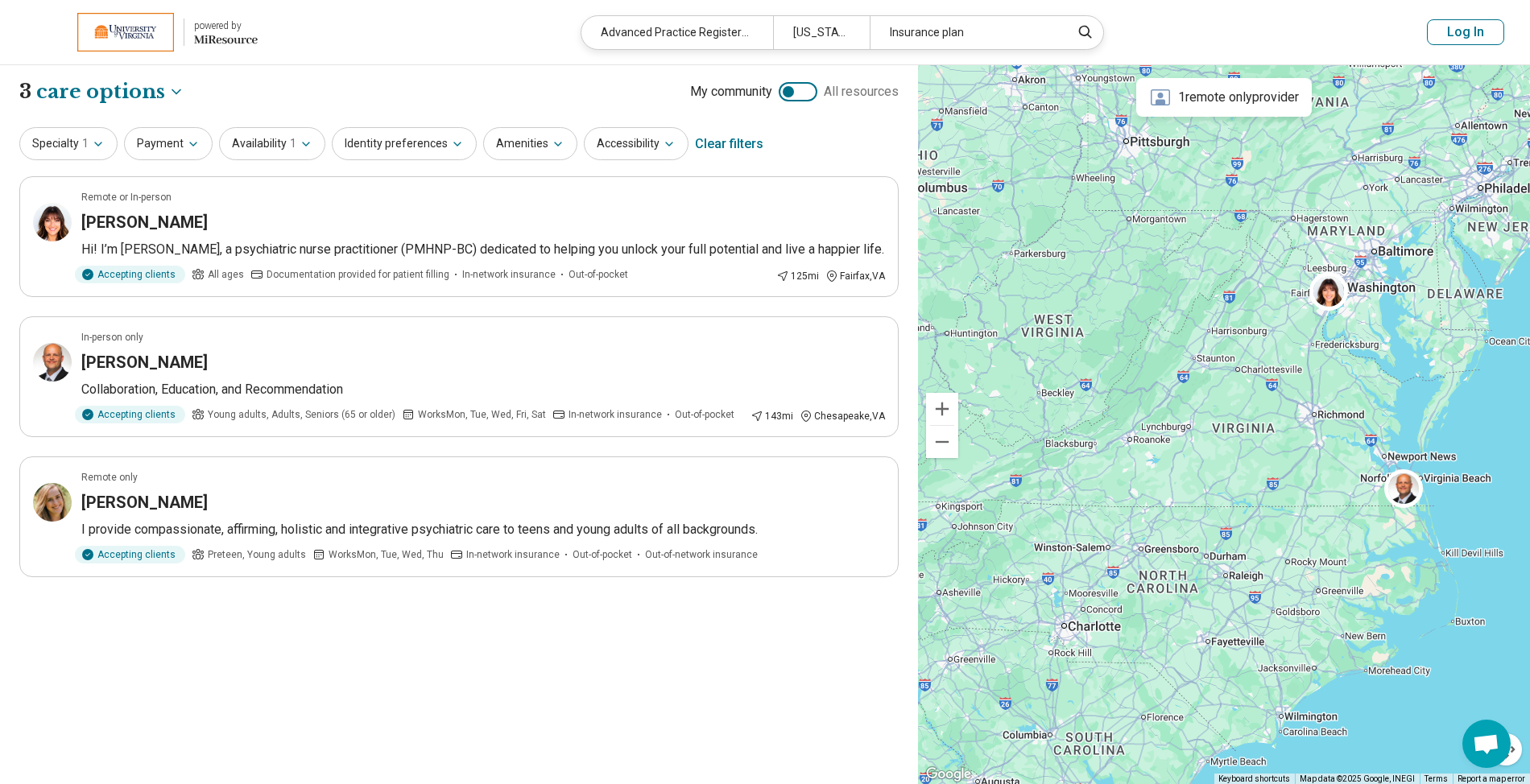
click at [742, 149] on div "Clear filters" at bounding box center [729, 144] width 69 height 39
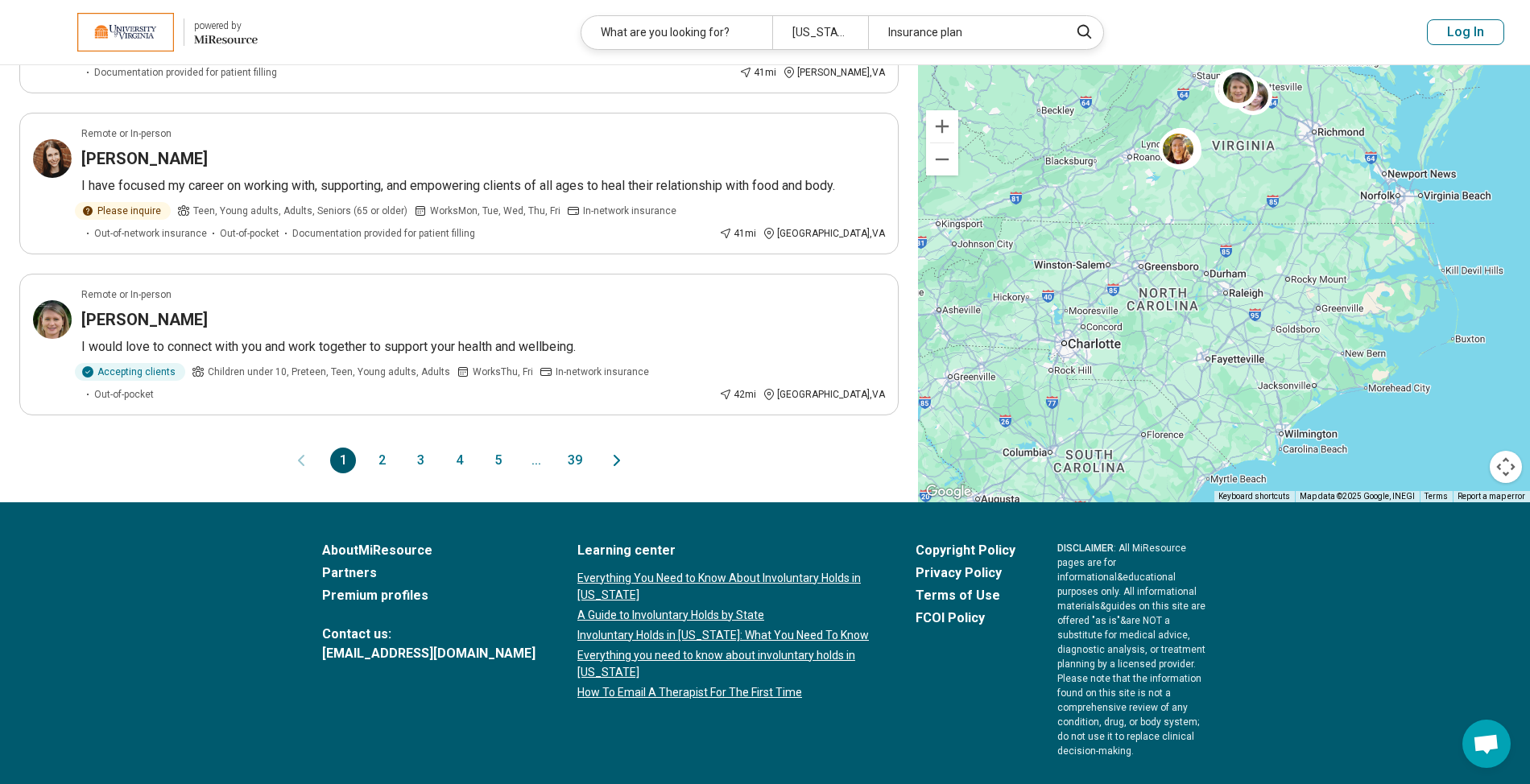
click at [573, 448] on button "39" at bounding box center [575, 461] width 26 height 26
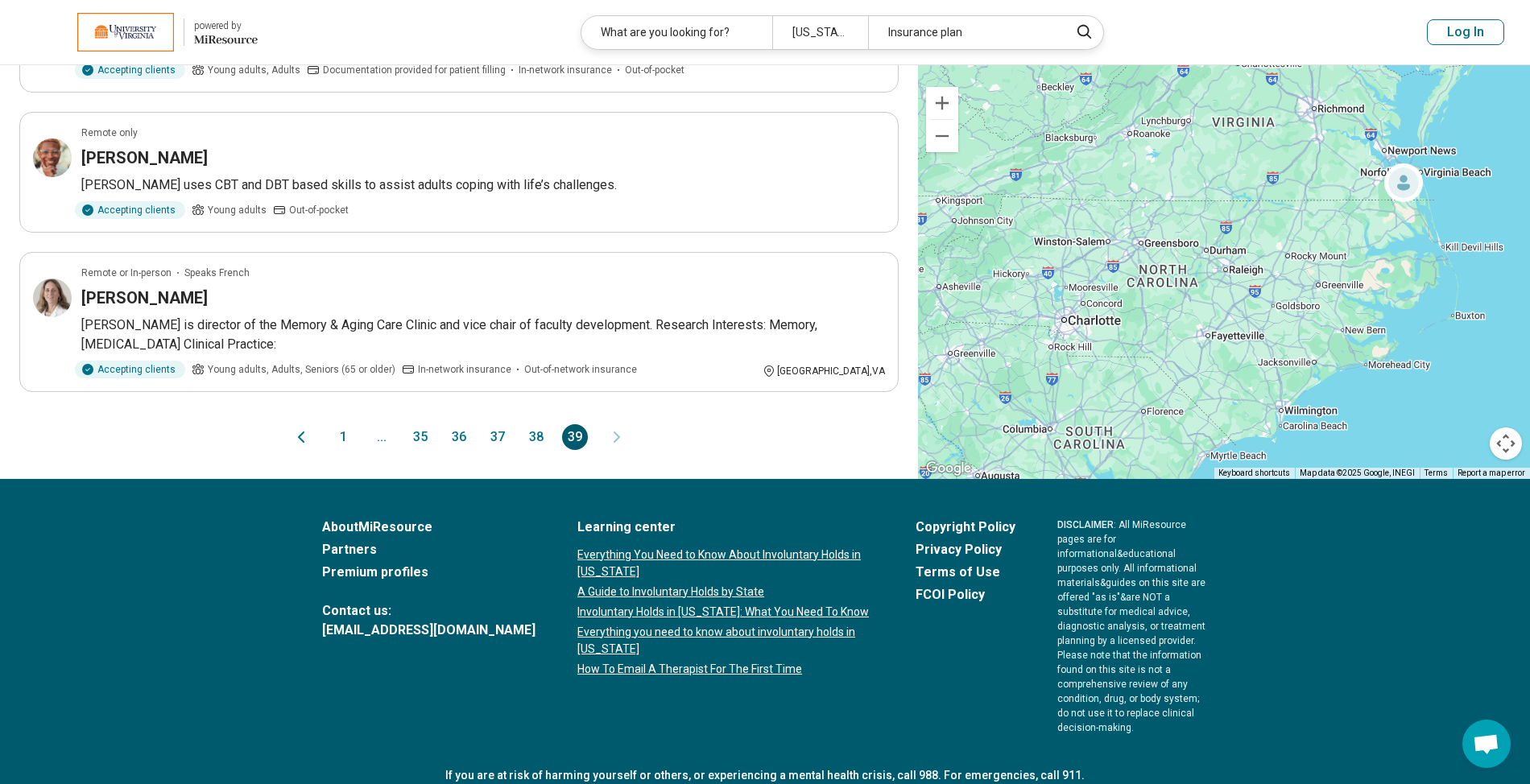
scroll to position [1324, 0]
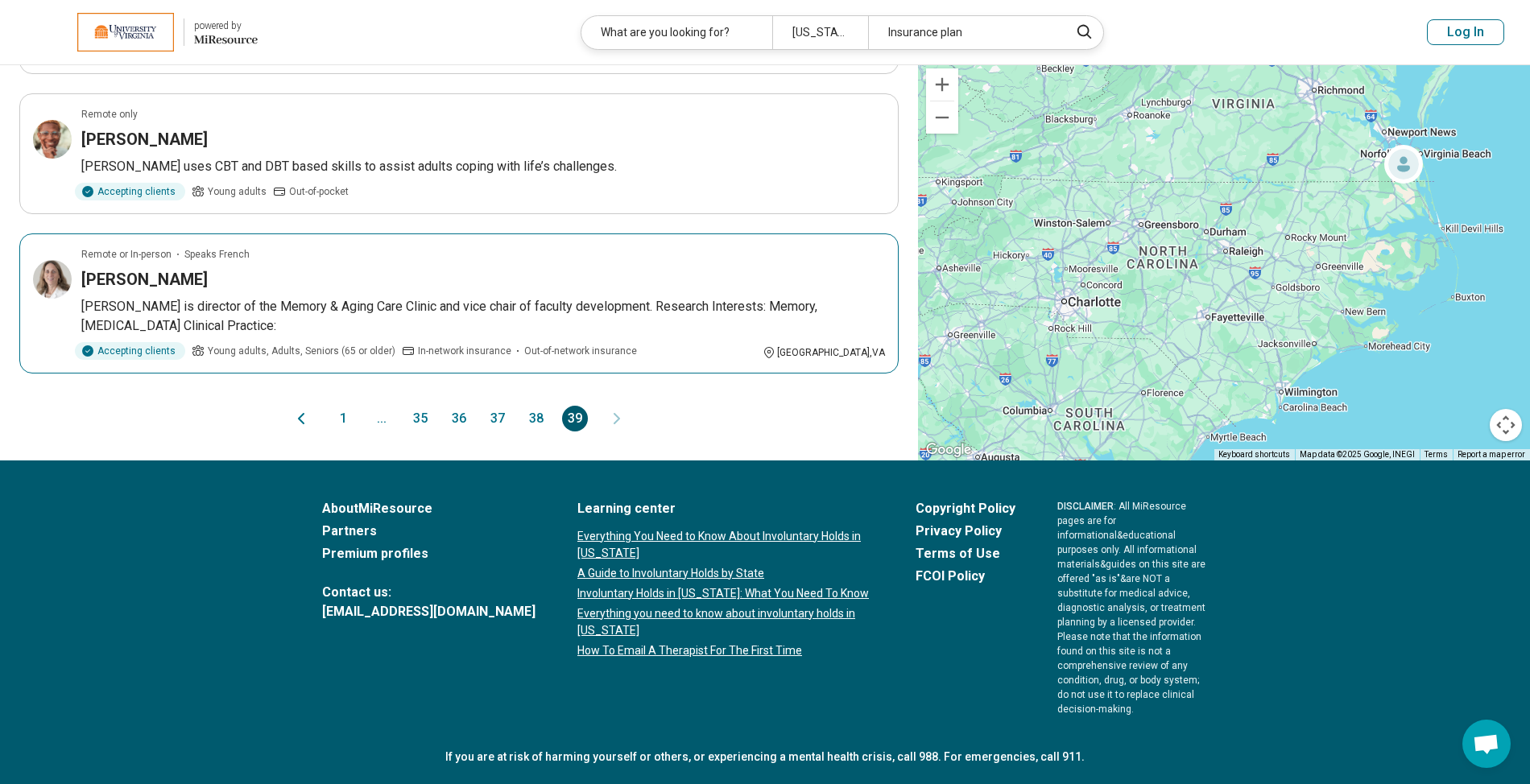
click at [507, 326] on p "Dr. Manning is director of the Memory & Aging Care Clinic and vice chair of fac…" at bounding box center [484, 317] width 804 height 39
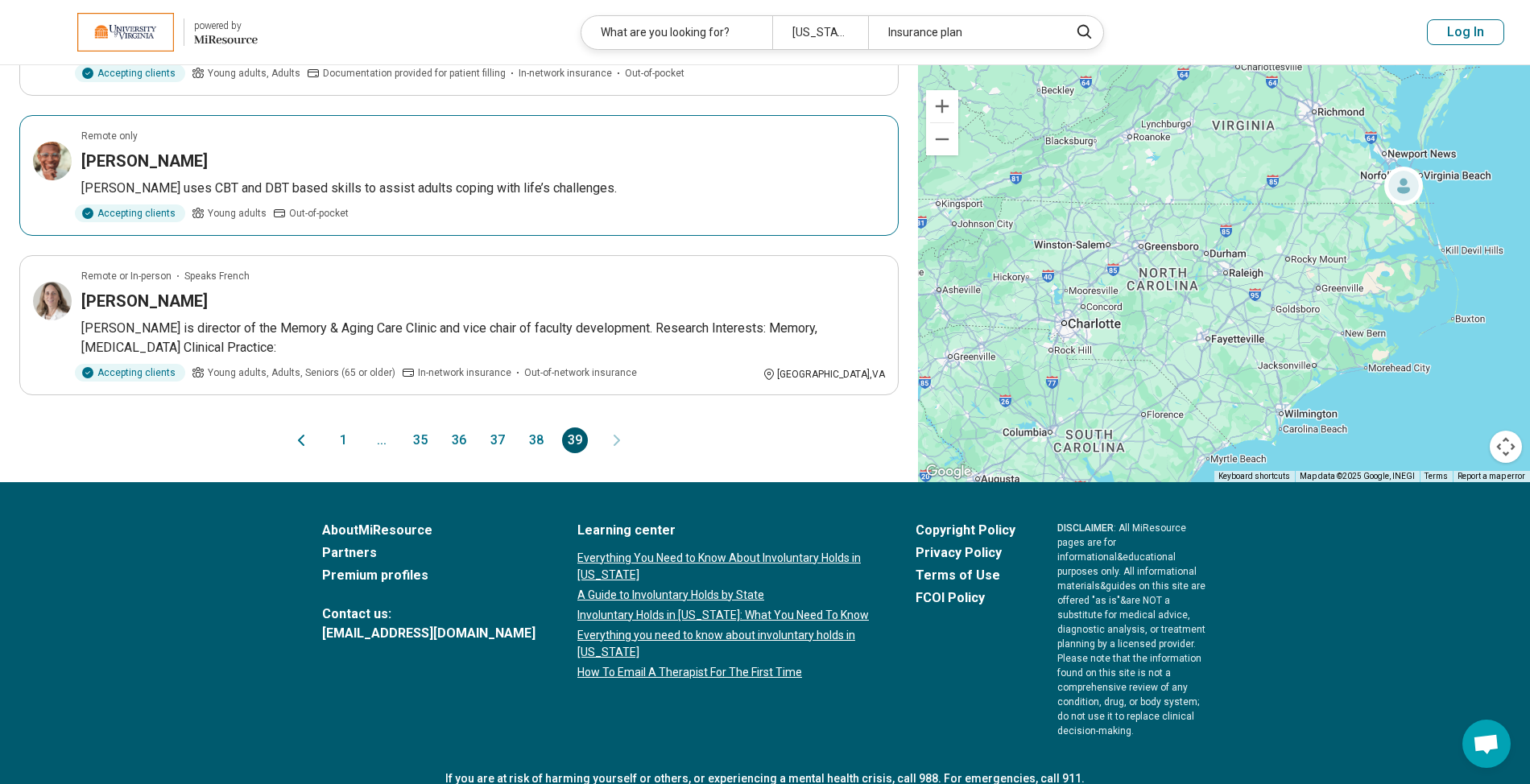
scroll to position [896, 0]
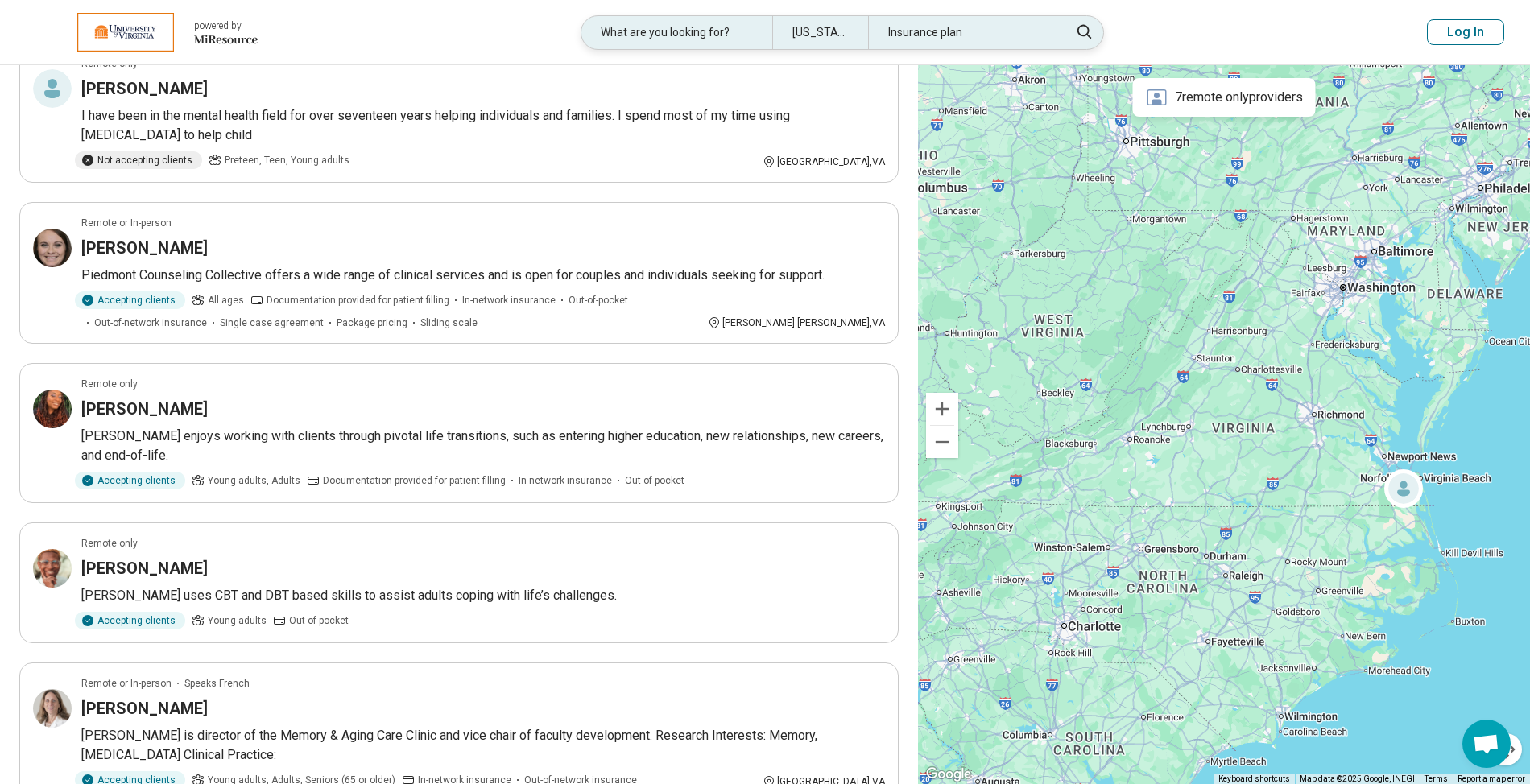
click at [652, 36] on div "What are you looking for?" at bounding box center [677, 32] width 191 height 33
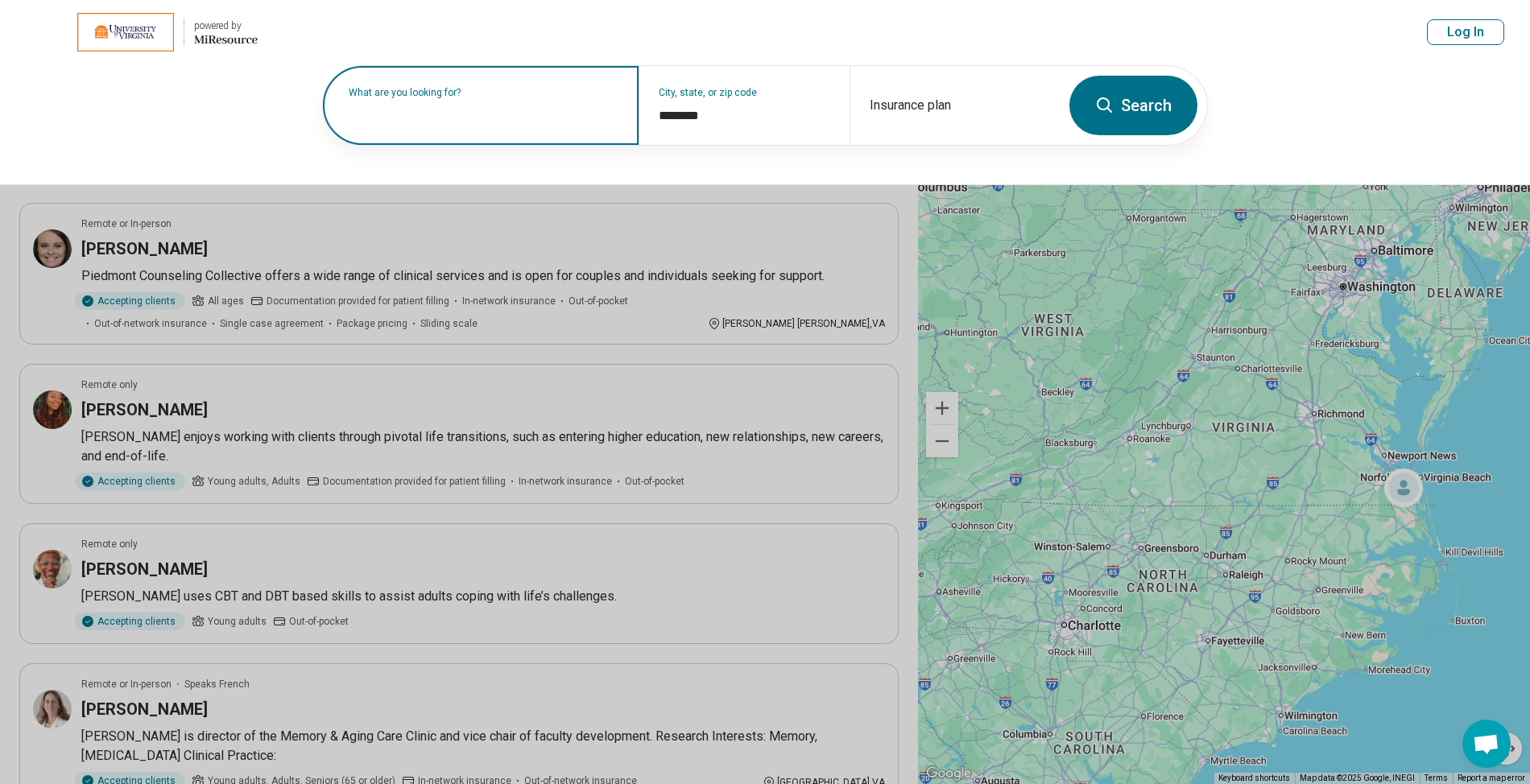
click at [468, 125] on div "What are you looking for?" at bounding box center [480, 106] width 315 height 79
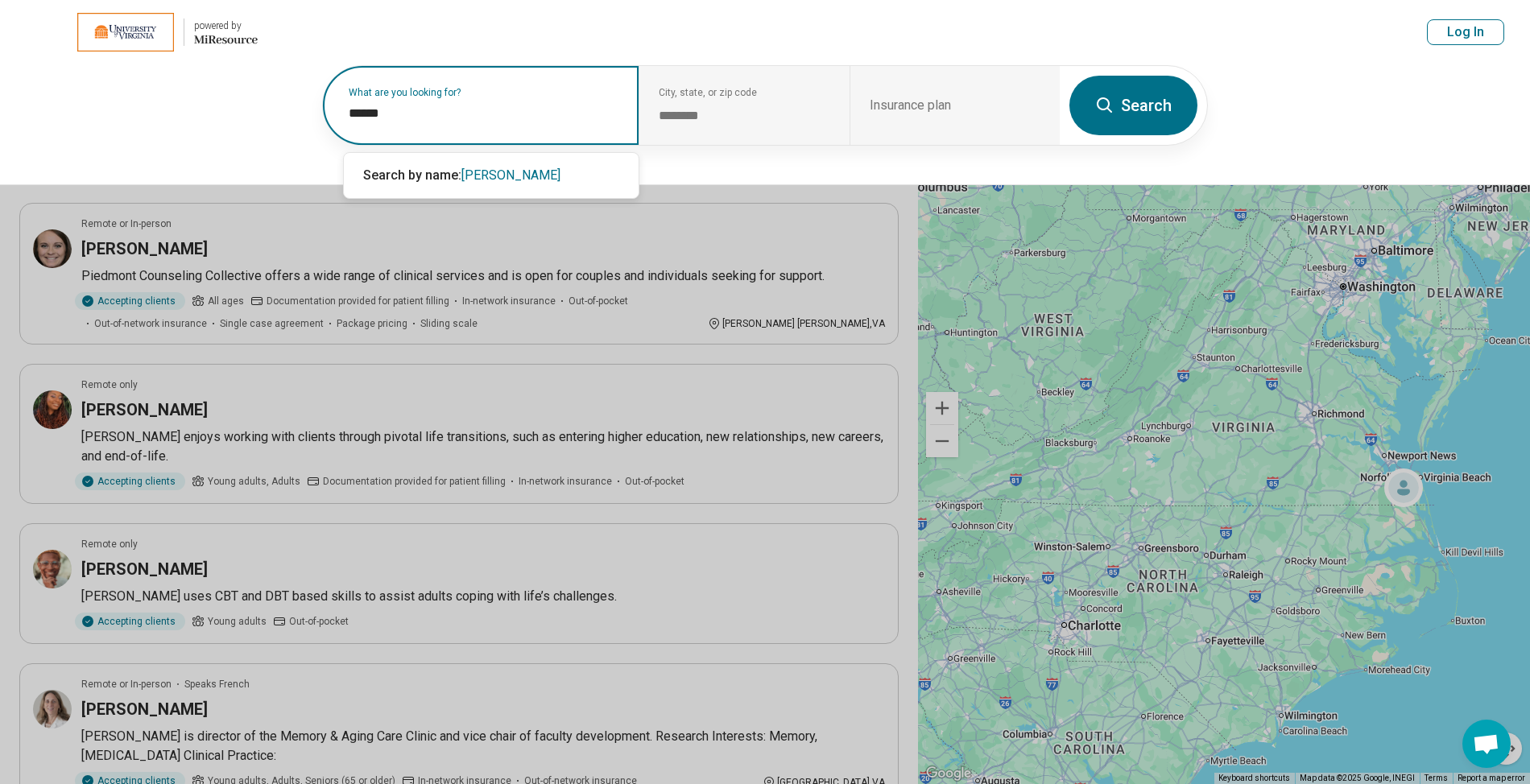
type input "*******"
click at [438, 179] on span "Search by name:" at bounding box center [412, 175] width 99 height 15
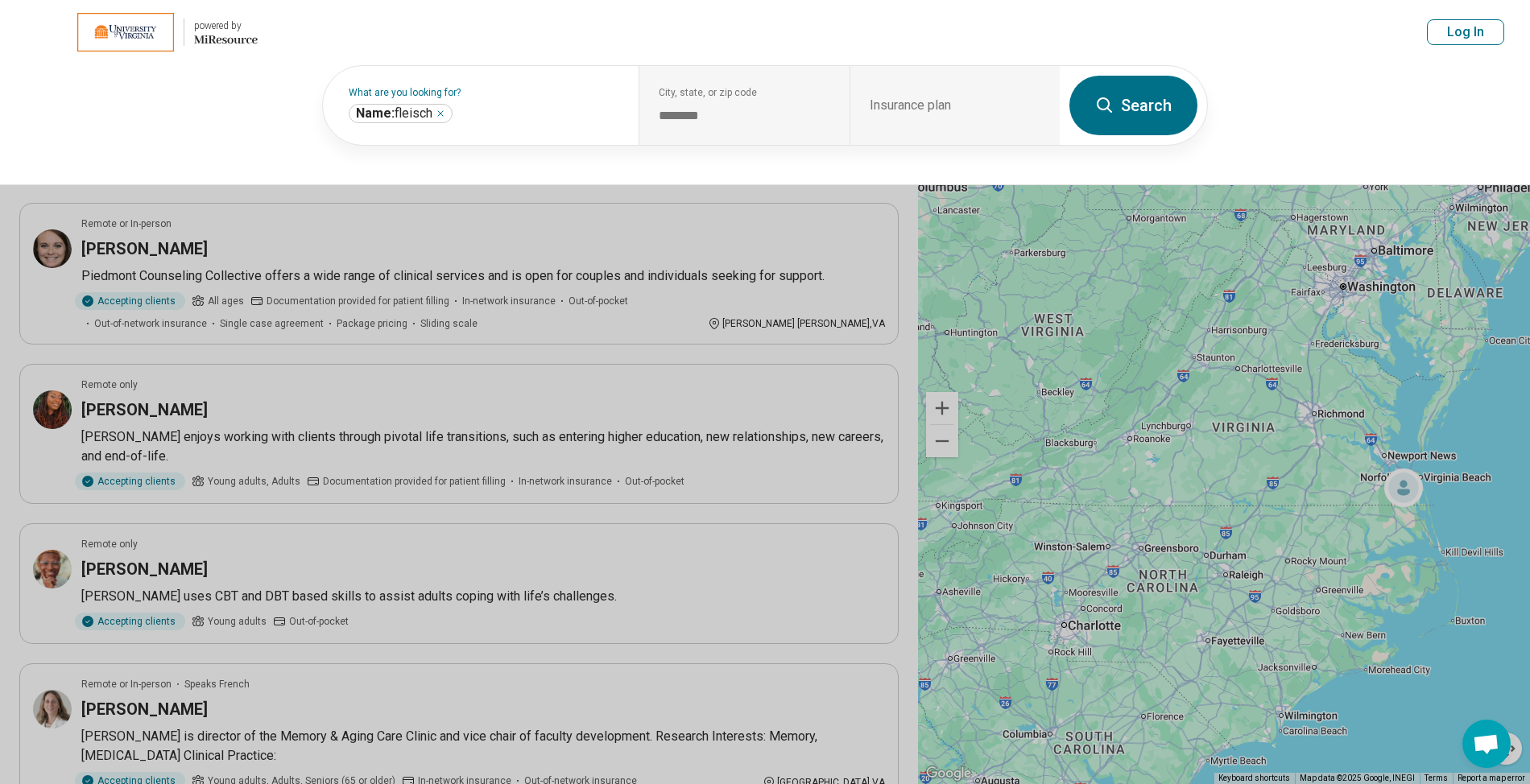
click at [1154, 116] on button "Search" at bounding box center [1134, 106] width 128 height 60
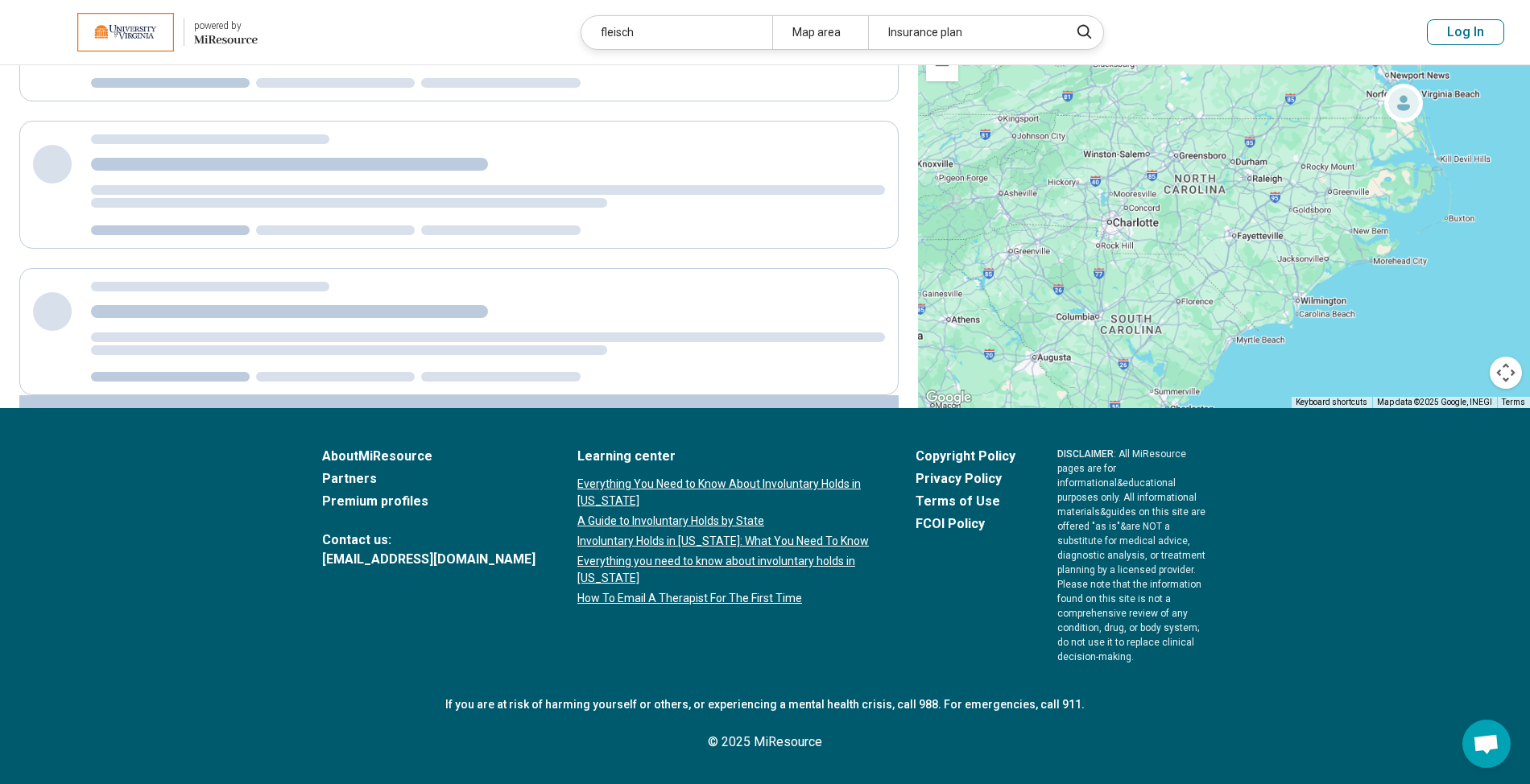
scroll to position [555, 0]
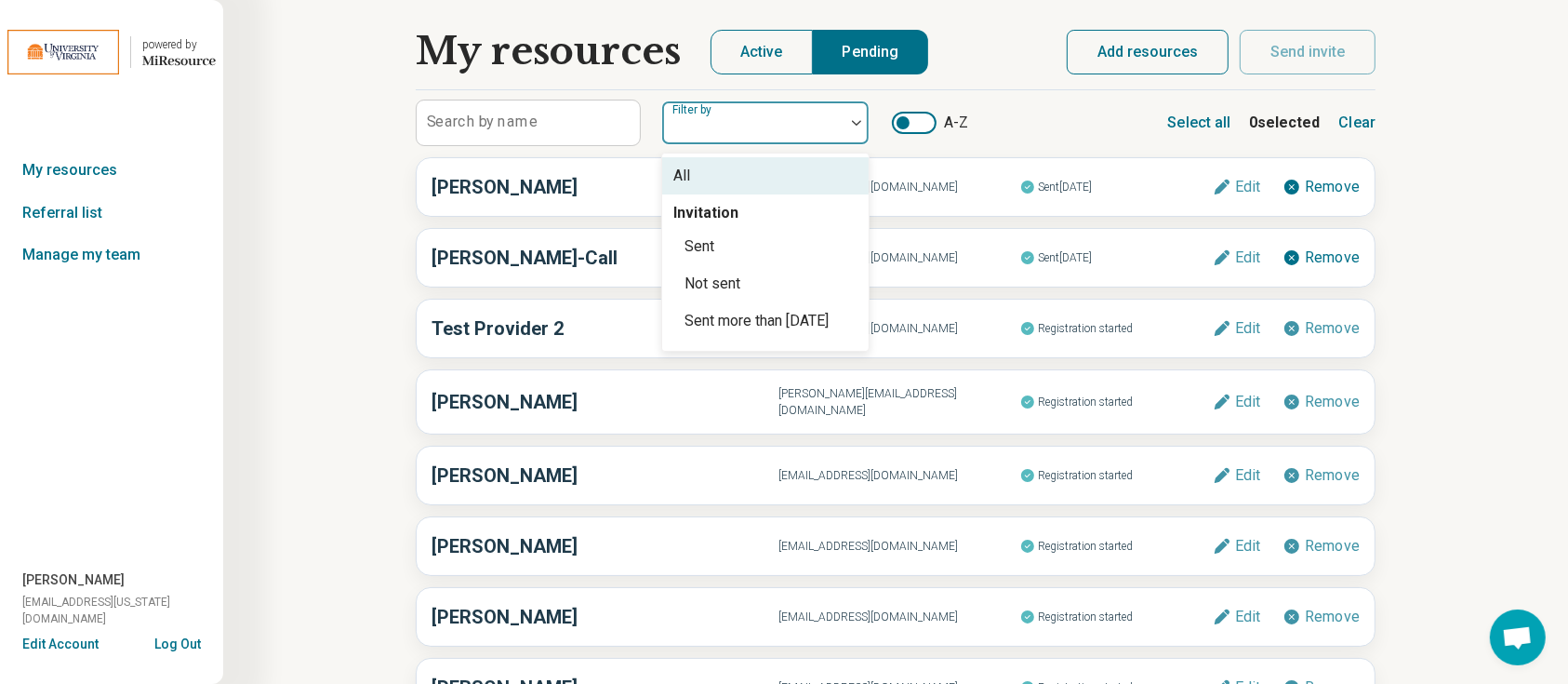
click at [821, 123] on div at bounding box center [753, 130] width 167 height 26
click at [1491, 209] on div "My resources Active Pending Search by name 4 results available. Use Up and Down…" at bounding box center [896, 400] width 1345 height 800
